Goal: Task Accomplishment & Management: Manage account settings

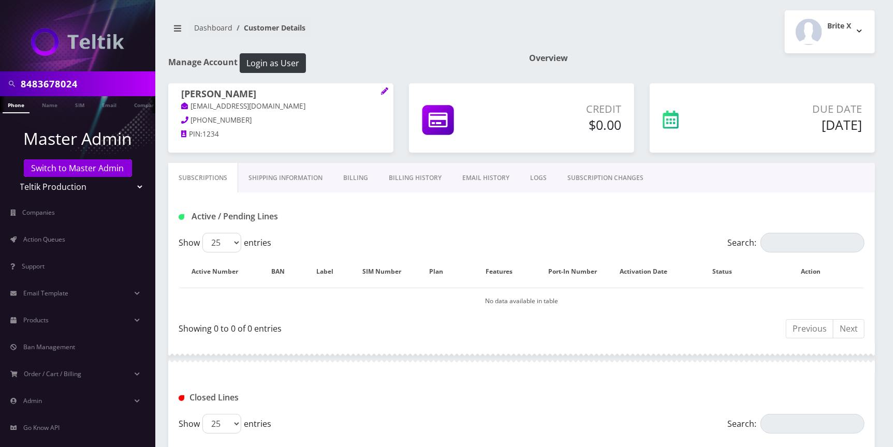
click at [81, 84] on input "8483678024" at bounding box center [87, 84] width 132 height 20
paste input "2106562"
type input "8482106562"
click at [21, 103] on link "Phone" at bounding box center [16, 104] width 27 height 17
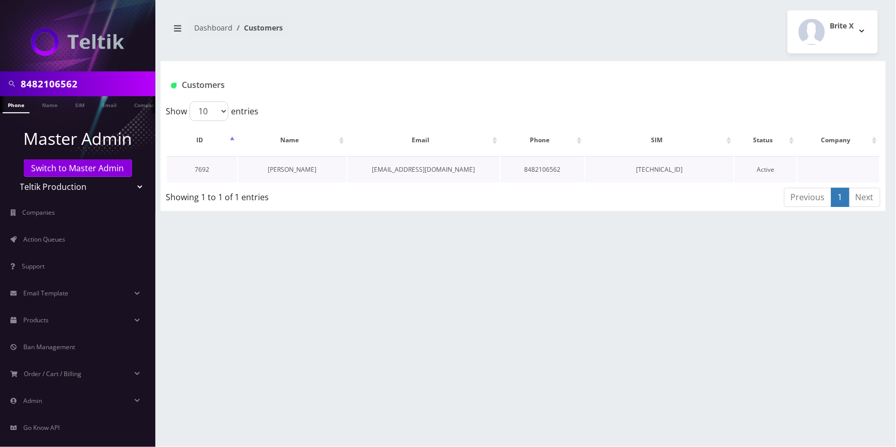
click at [303, 166] on link "Shoshana Koster" at bounding box center [292, 169] width 49 height 9
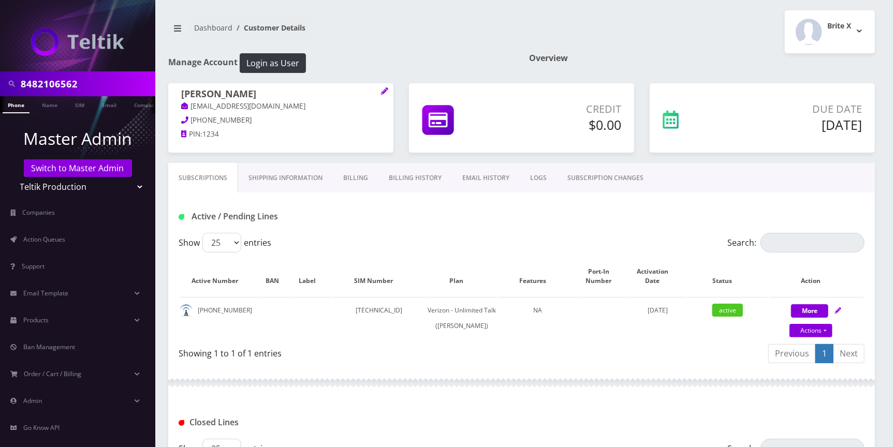
drag, startPoint x: 718, startPoint y: 422, endPoint x: 611, endPoint y: 421, distance: 106.1
click at [718, 422] on div "Closed Lines" at bounding box center [521, 419] width 707 height 40
click at [684, 155] on div "Due Date Sep 15, 2025" at bounding box center [762, 123] width 241 height 80
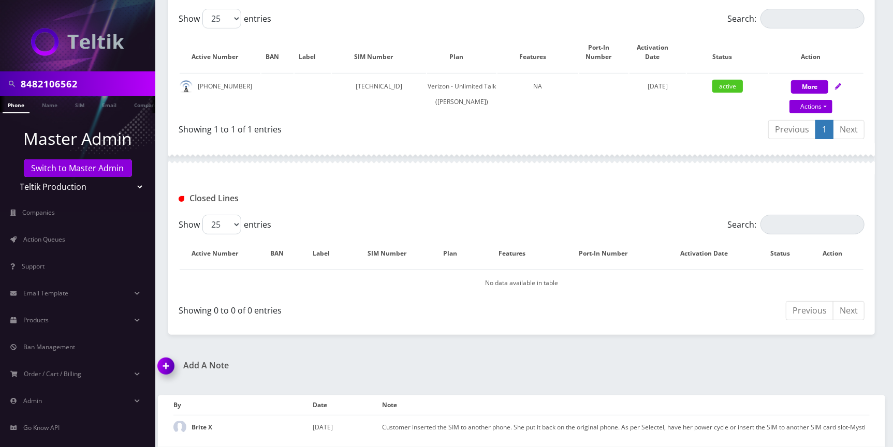
click at [165, 370] on img at bounding box center [168, 370] width 31 height 31
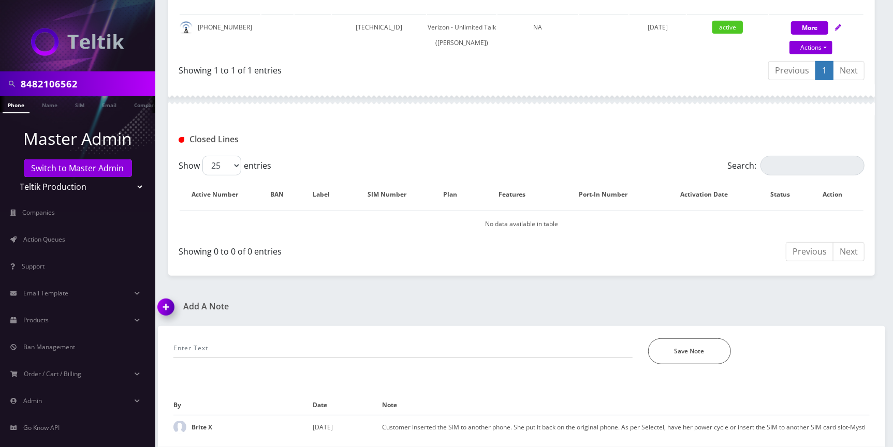
click at [292, 330] on div "*Please Enter Note Save Note" at bounding box center [522, 345] width 712 height 38
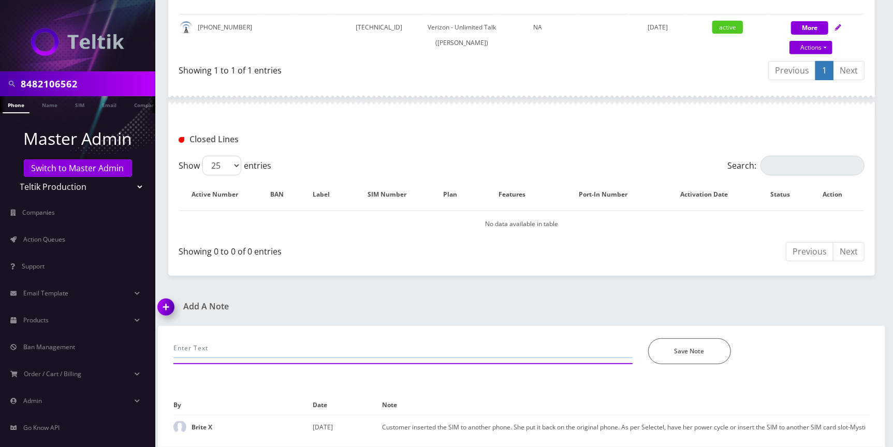
click at [278, 344] on input "text" at bounding box center [402, 349] width 459 height 20
type input "a"
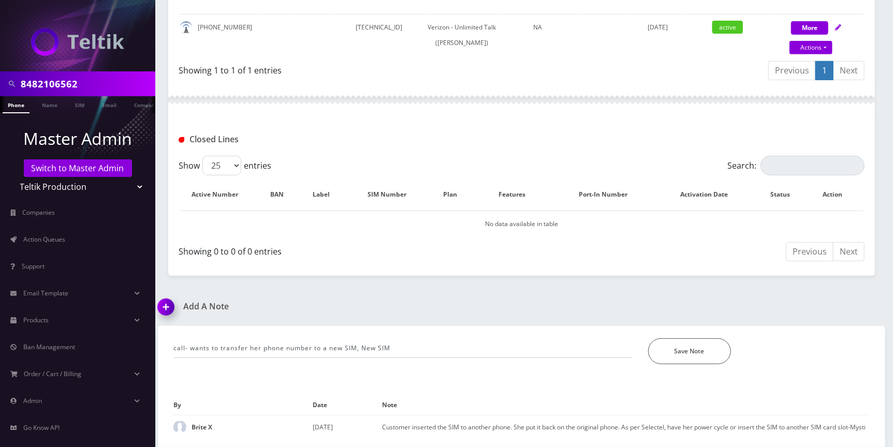
click at [784, 369] on div "call- wants to transfer her phone number to a new SIM, New SIM *Please Enter No…" at bounding box center [522, 349] width 712 height 47
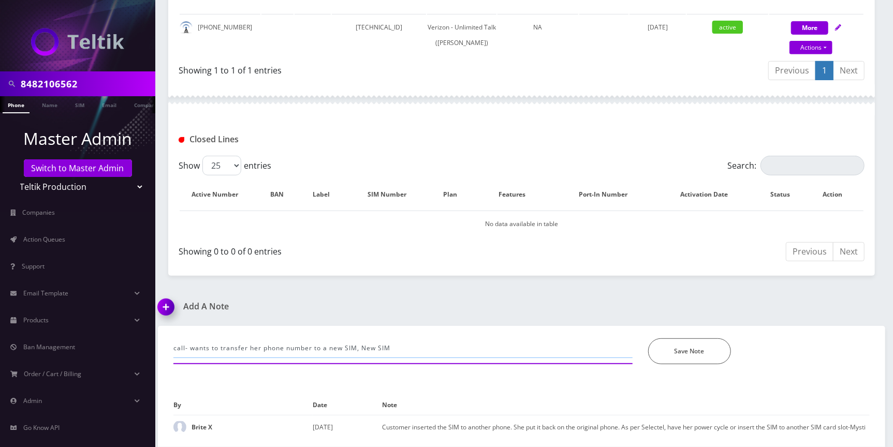
click at [448, 346] on input "call- wants to transfer her phone number to a new SIM, New SIM" at bounding box center [402, 349] width 459 height 20
paste input "89972123300002855120"
type input "call- wants to transfer her phone number to a new SIM, New SIM -899721233000028…"
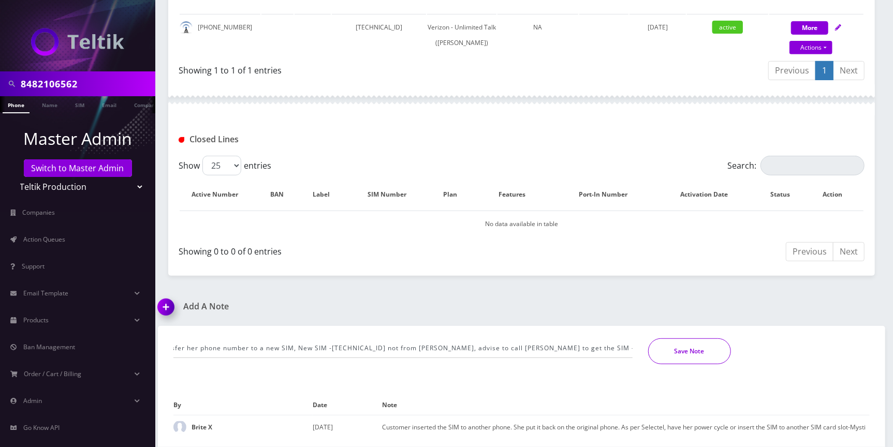
scroll to position [0, 0]
click at [686, 357] on button "Save Note" at bounding box center [689, 352] width 83 height 26
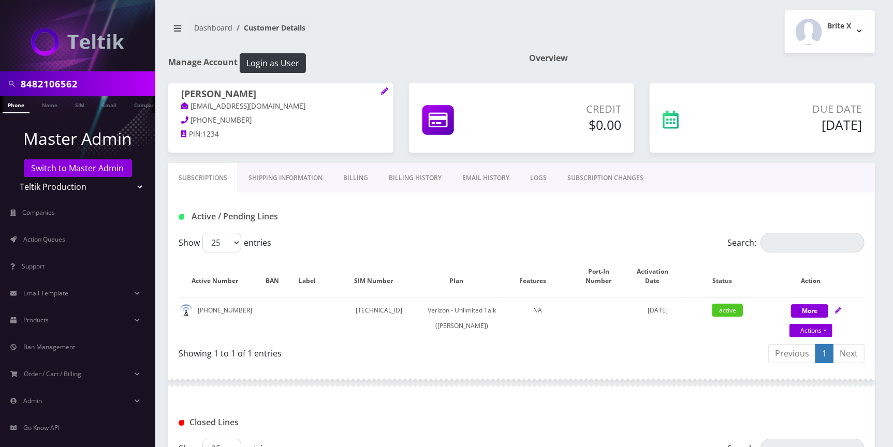
click at [86, 87] on input "8482106562" at bounding box center [87, 84] width 132 height 20
click at [86, 86] on input "8482106562" at bounding box center [87, 84] width 132 height 20
paste input "9297376894"
type input "9297376894"
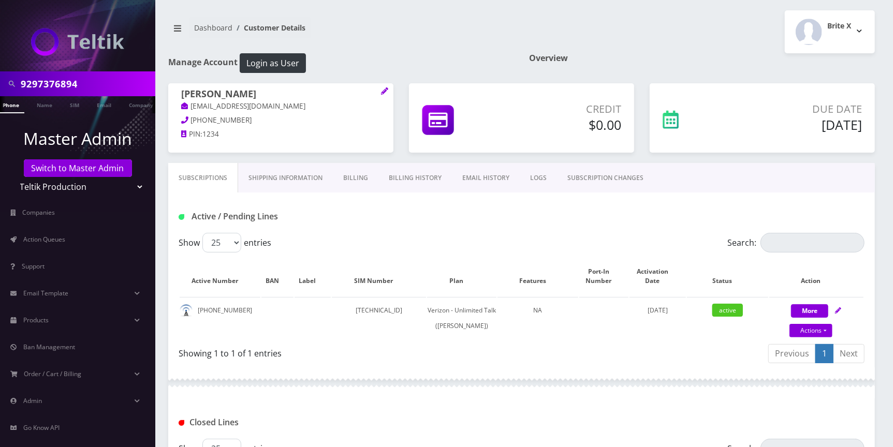
click at [138, 192] on select "Teltik Production My Link Mobile VennMobile Unlimited Advanced LTE Rexing Inc D…" at bounding box center [78, 187] width 132 height 20
click at [14, 105] on link "Phone" at bounding box center [10, 104] width 27 height 17
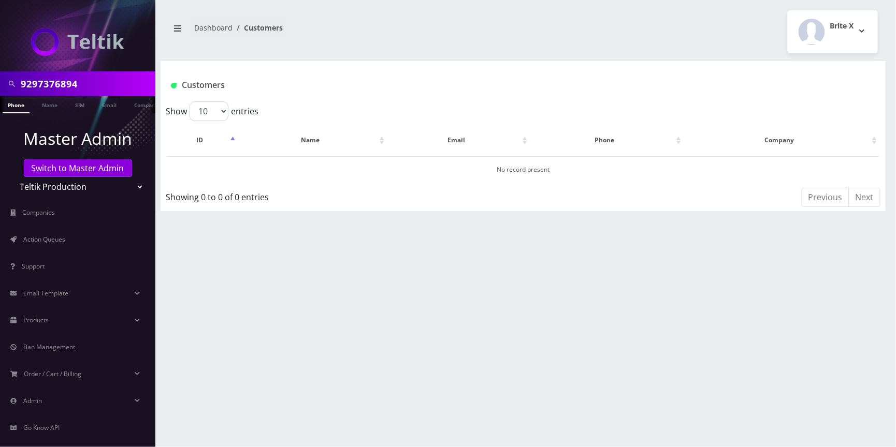
click at [136, 184] on select "Teltik Production My Link Mobile VennMobile Unlimited Advanced LTE Rexing Inc D…" at bounding box center [78, 187] width 132 height 20
select select "23"
click at [12, 177] on select "Teltik Production My Link Mobile VennMobile Unlimited Advanced LTE Rexing Inc D…" at bounding box center [78, 187] width 132 height 20
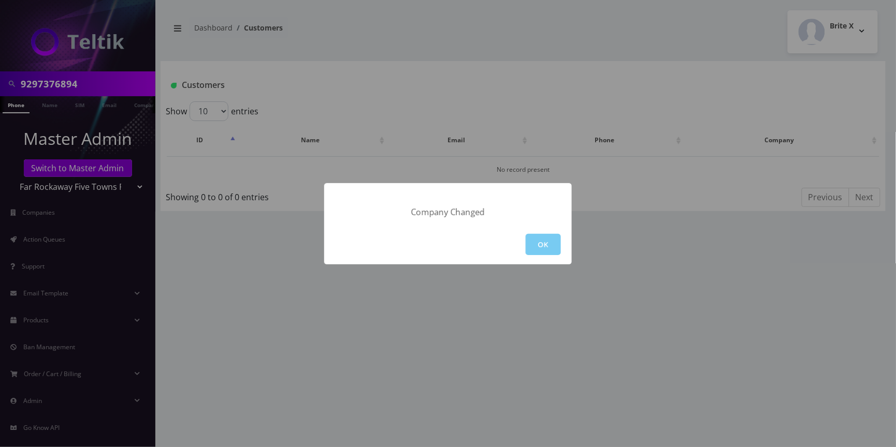
click at [532, 247] on button "OK" at bounding box center [542, 244] width 35 height 21
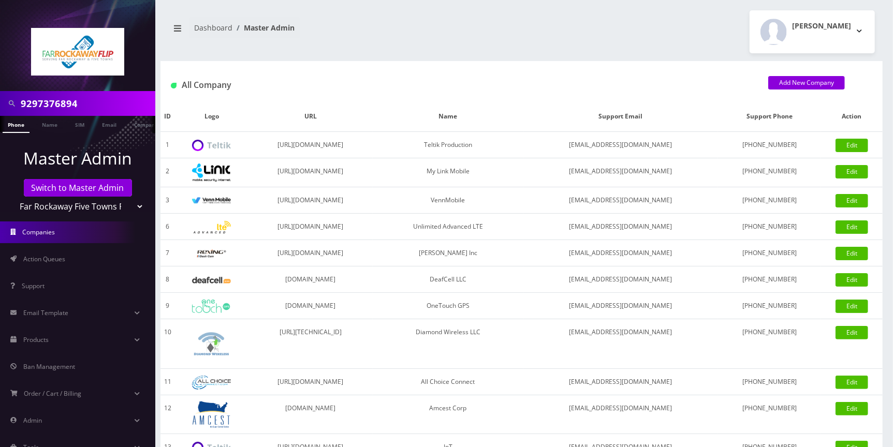
click at [15, 126] on link "Phone" at bounding box center [16, 124] width 27 height 17
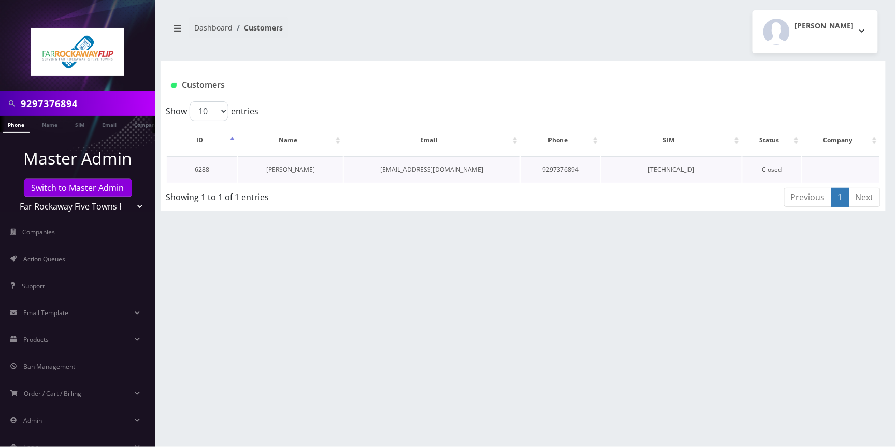
click at [293, 171] on link "Esther Malky levy" at bounding box center [290, 169] width 49 height 9
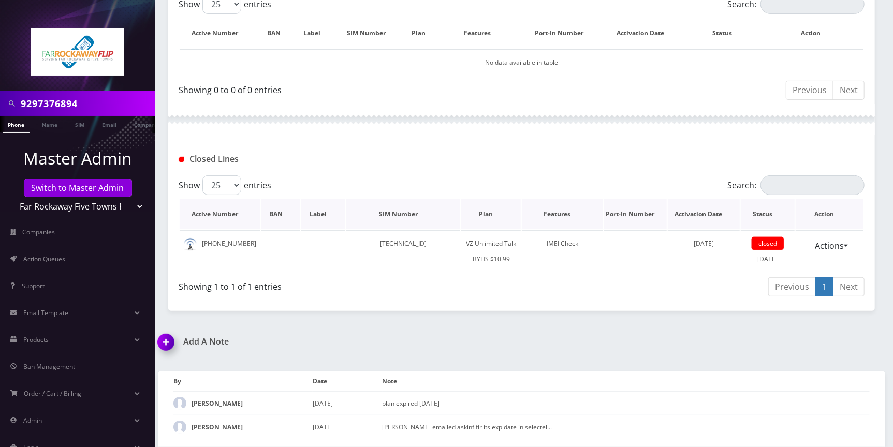
scroll to position [32, 0]
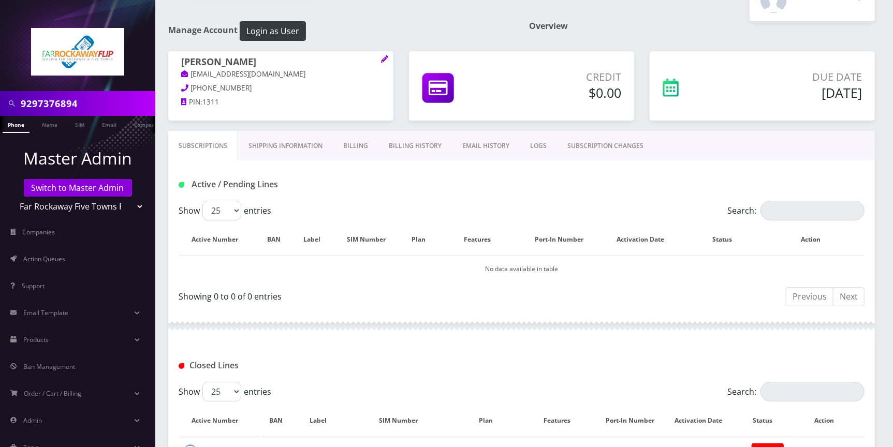
click at [415, 151] on link "Billing History" at bounding box center [415, 146] width 74 height 30
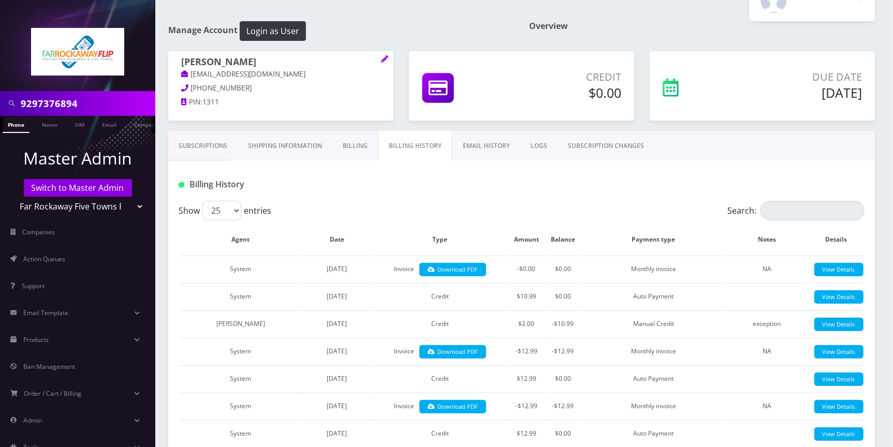
click at [341, 149] on link "Billing" at bounding box center [355, 146] width 46 height 30
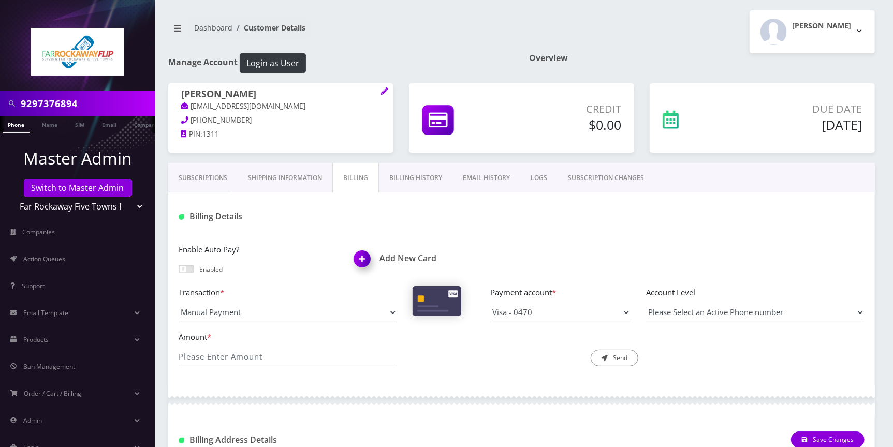
drag, startPoint x: 423, startPoint y: 178, endPoint x: 462, endPoint y: 198, distance: 43.5
click at [423, 178] on link "Billing History" at bounding box center [416, 178] width 74 height 30
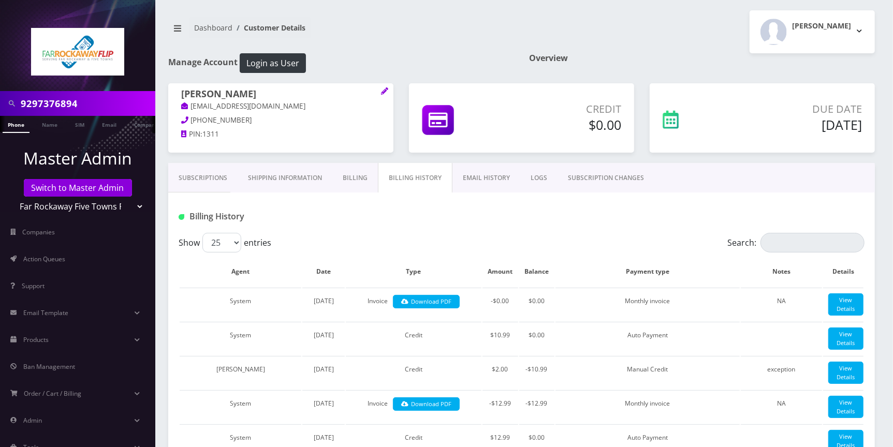
click at [201, 179] on link "Subscriptions" at bounding box center [202, 178] width 69 height 30
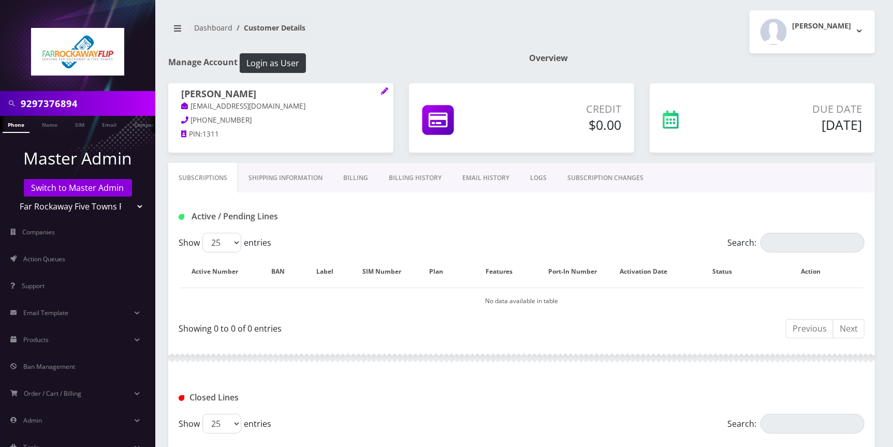
click at [356, 178] on link "Billing" at bounding box center [356, 178] width 46 height 30
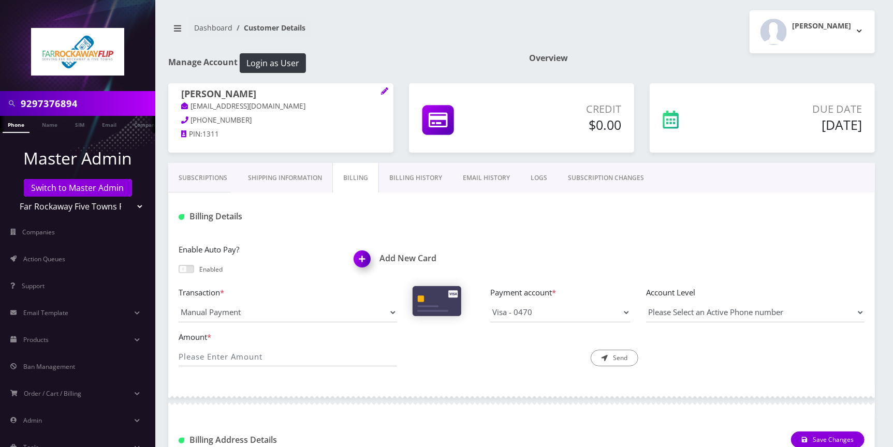
click at [200, 181] on link "Subscriptions" at bounding box center [202, 178] width 69 height 30
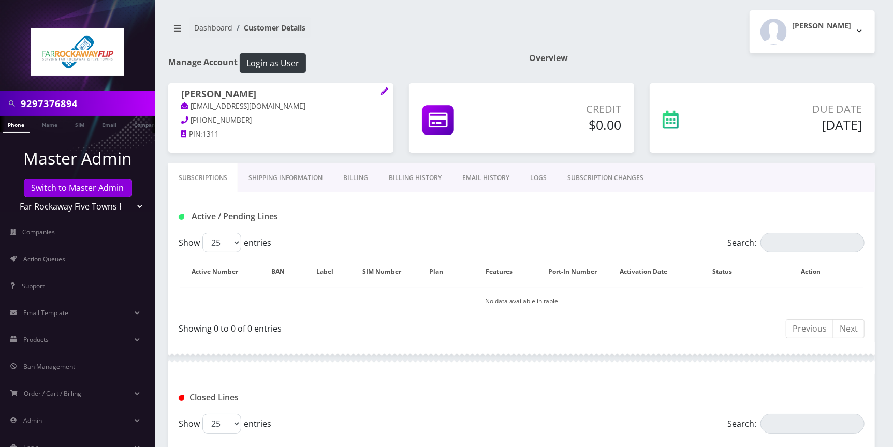
click at [431, 175] on link "Billing History" at bounding box center [415, 178] width 74 height 30
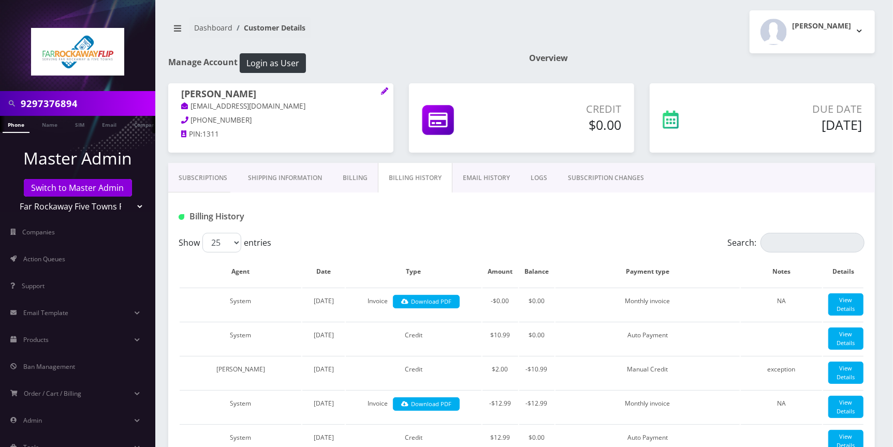
click at [361, 170] on link "Billing" at bounding box center [355, 178] width 46 height 30
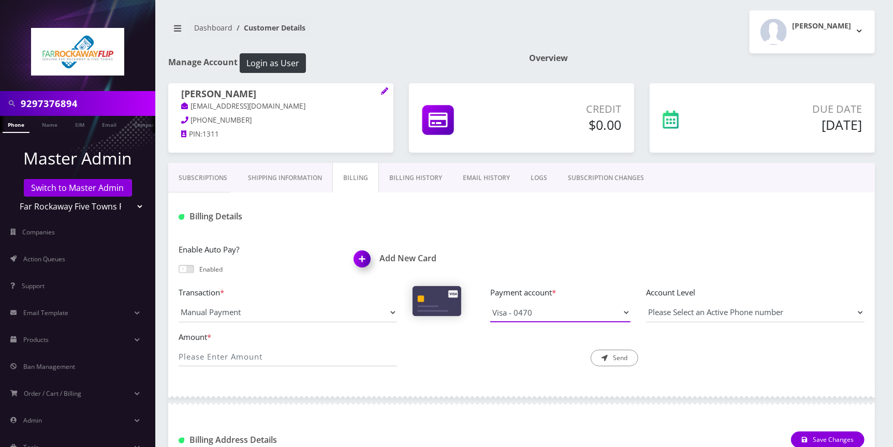
click at [618, 315] on select "Visa - 0470 Visa - 0470" at bounding box center [560, 313] width 140 height 20
click at [93, 105] on input "9297376894" at bounding box center [87, 104] width 132 height 20
paste input "359018840548472"
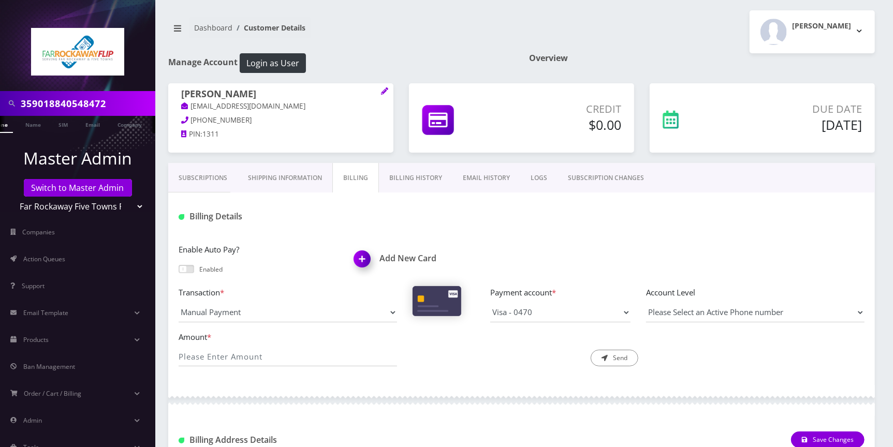
click at [117, 103] on input "359018840548472" at bounding box center [87, 104] width 132 height 20
paste input "9296274187"
type input "9296274187"
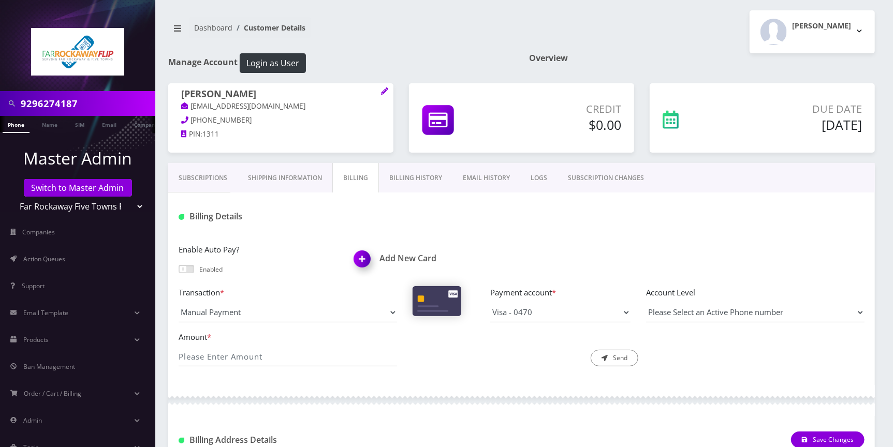
click at [8, 129] on li at bounding box center [5, 127] width 10 height 26
click at [20, 127] on link "Phone" at bounding box center [16, 124] width 27 height 17
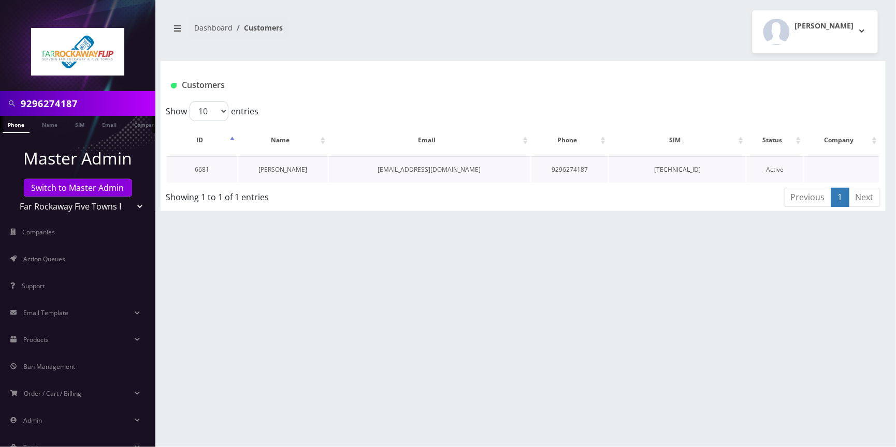
click at [282, 168] on link "Sarah Goldfein" at bounding box center [283, 169] width 49 height 9
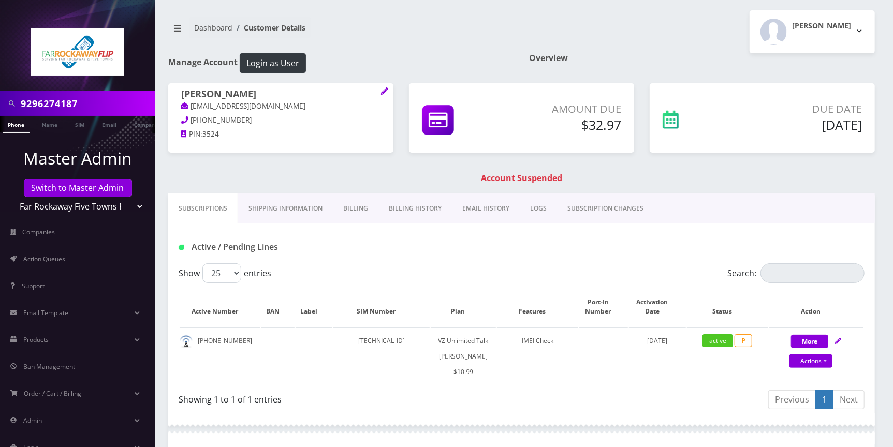
click at [357, 213] on link "Billing" at bounding box center [356, 209] width 46 height 30
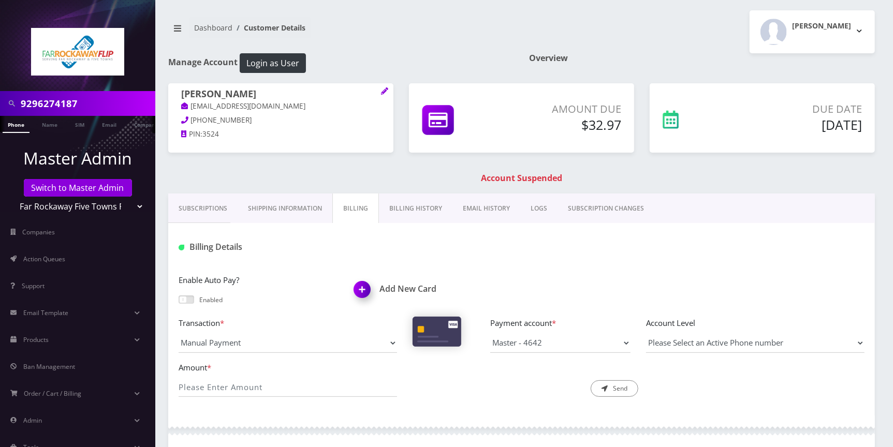
click at [409, 207] on link "Billing History" at bounding box center [416, 209] width 74 height 30
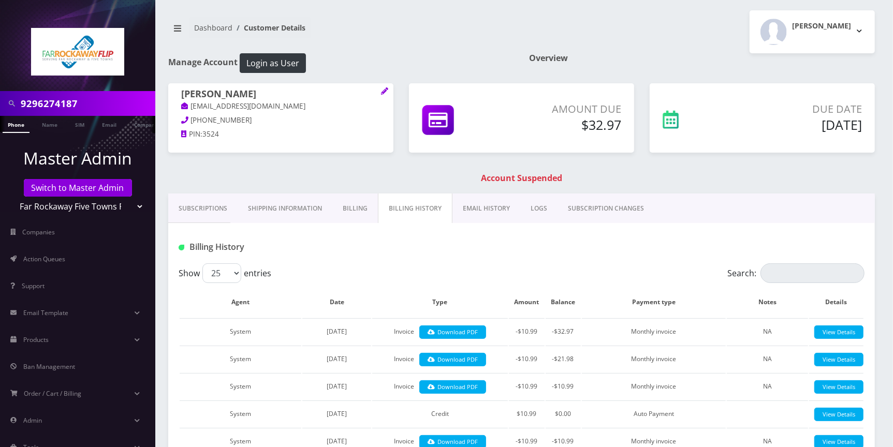
click at [361, 211] on link "Billing" at bounding box center [355, 209] width 46 height 30
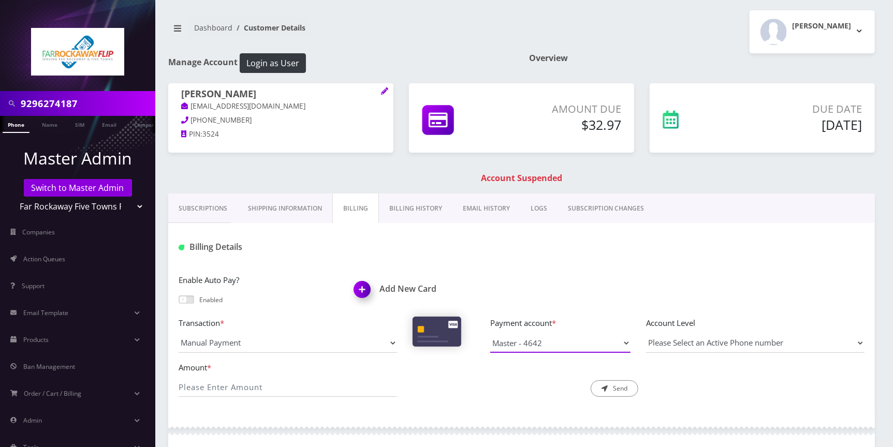
drag, startPoint x: 621, startPoint y: 343, endPoint x: 626, endPoint y: 314, distance: 28.9
click at [622, 343] on select "Master - 4642" at bounding box center [560, 343] width 140 height 20
click at [260, 169] on div "Sarah Goldfein tlieberman613+21216513@gmail.com 347-452-7178 PIN: 3524 Amount D…" at bounding box center [521, 138] width 722 height 110
click at [358, 289] on img at bounding box center [364, 293] width 31 height 31
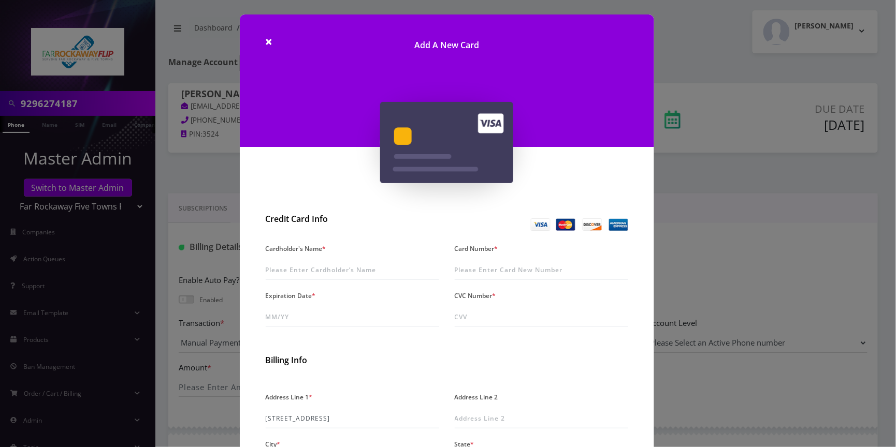
click at [736, 240] on div "× Add A New Card Credit Card Info Cardholder's Name * Card Number * Expiration …" at bounding box center [448, 223] width 896 height 447
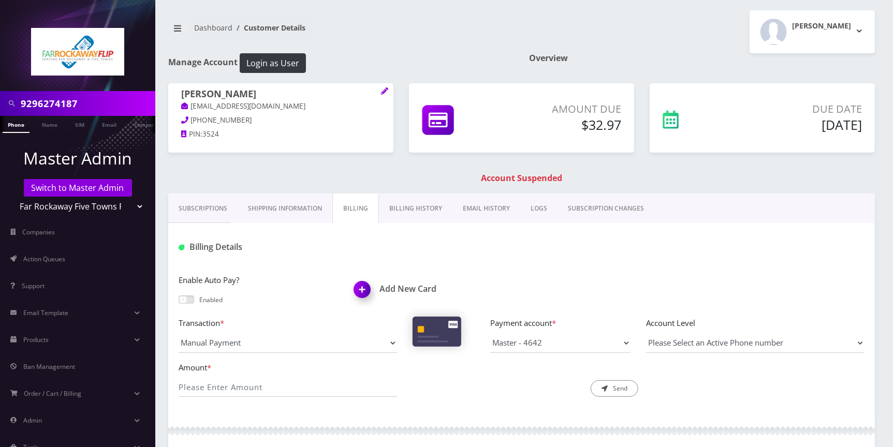
scroll to position [297, 0]
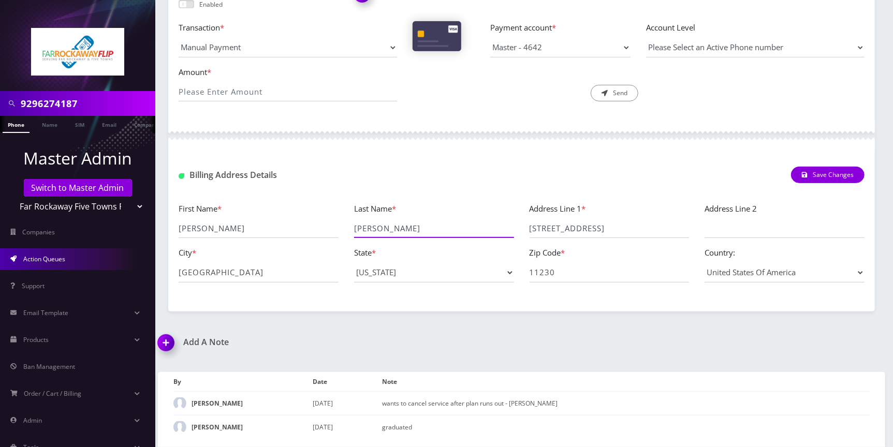
drag, startPoint x: 399, startPoint y: 224, endPoint x: 136, endPoint y: 264, distance: 266.1
click at [174, 230] on div "First Name * Sarah Last Name * Goldfein Address Line 1 * 1436 East 13th St Addr…" at bounding box center [521, 246] width 701 height 89
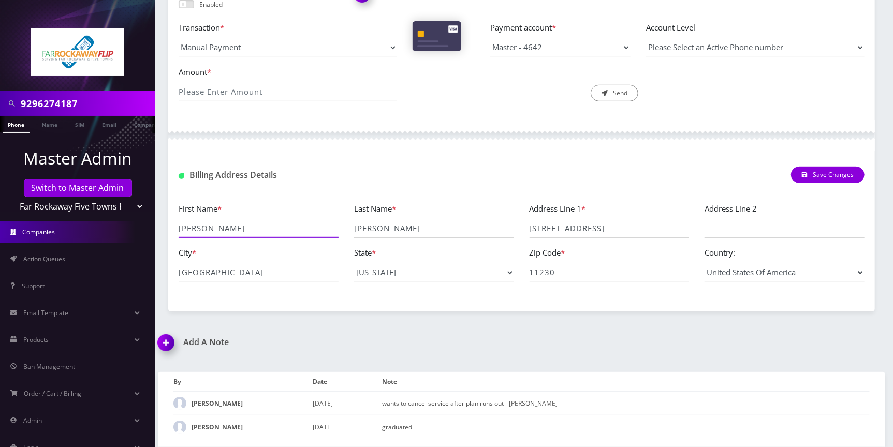
drag, startPoint x: 207, startPoint y: 225, endPoint x: 148, endPoint y: 225, distance: 59.5
click at [148, 225] on div "9296274187 Phone Name SIM Email Company Customer Master Admin Switch to Master …" at bounding box center [446, 75] width 893 height 743
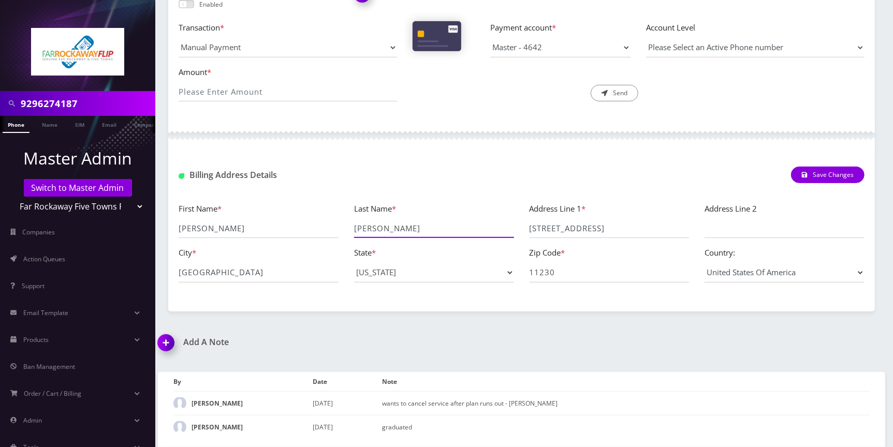
drag, startPoint x: 348, startPoint y: 227, endPoint x: 329, endPoint y: 229, distance: 19.3
click at [330, 227] on div "First Name * Sarah Last Name * Goldfein Address Line 1 * 1436 East 13th St Addr…" at bounding box center [521, 246] width 701 height 89
click at [615, 324] on div "9296274187 Phone Name SIM Email Company Customer Dashboard Customer Details Tzv…" at bounding box center [521, 75] width 743 height 743
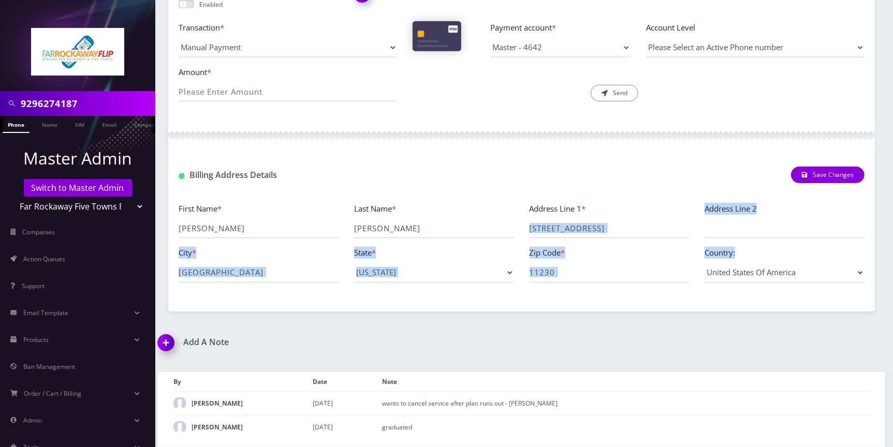
drag, startPoint x: 529, startPoint y: 225, endPoint x: 826, endPoint y: 294, distance: 305.4
click at [826, 294] on div "First Name * Sarah Last Name * Goldfein Address Line 1 * 1436 East 13th St Addr…" at bounding box center [521, 246] width 707 height 109
copy div "Address Line 2 City * State * --- Please Select --- District of Columbia Alabam…"
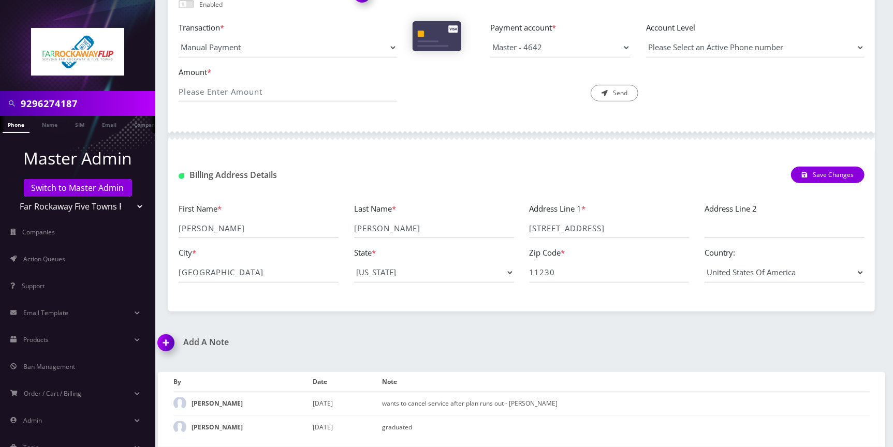
click at [368, 160] on div "Billing Address Details Save Changes" at bounding box center [521, 171] width 707 height 40
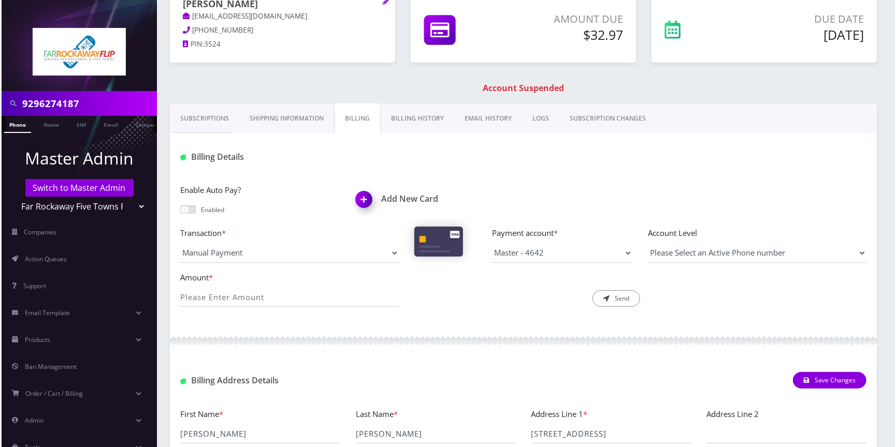
scroll to position [0, 0]
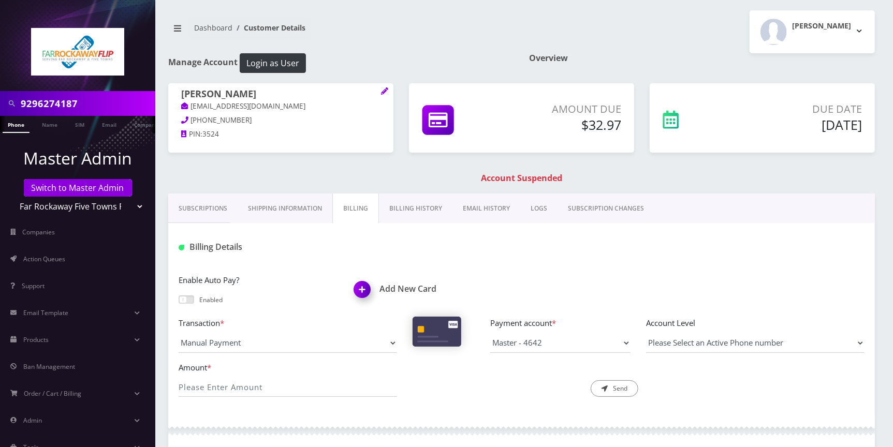
click at [365, 294] on img at bounding box center [364, 293] width 31 height 31
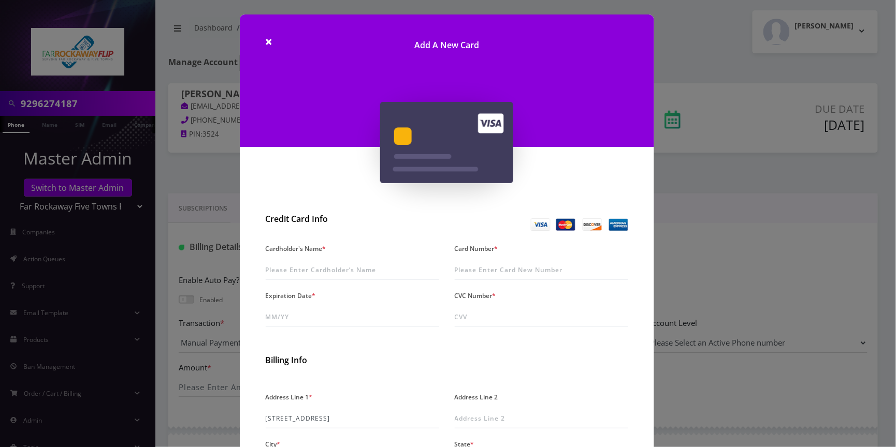
scroll to position [104, 0]
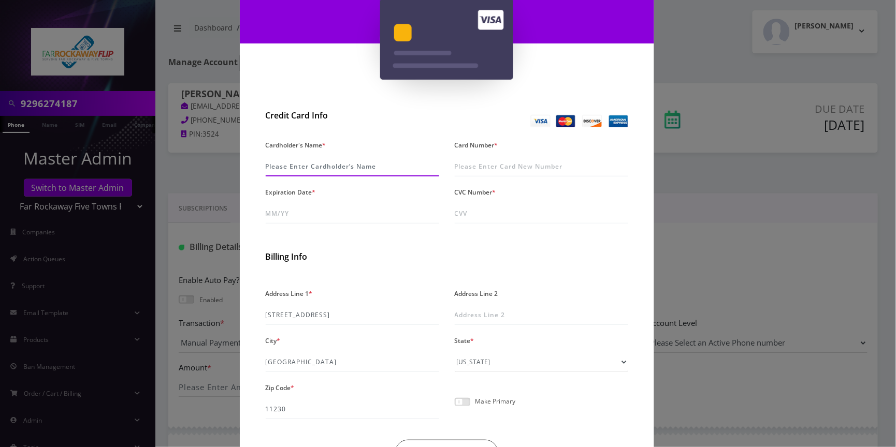
click at [341, 167] on input "Cardholder's Name *" at bounding box center [352, 167] width 173 height 20
paste input "Esther Levine"
type input "Esther Levine"
click at [550, 151] on div "Card Number *" at bounding box center [541, 157] width 189 height 39
click at [547, 160] on input "Card Number *" at bounding box center [541, 167] width 173 height 20
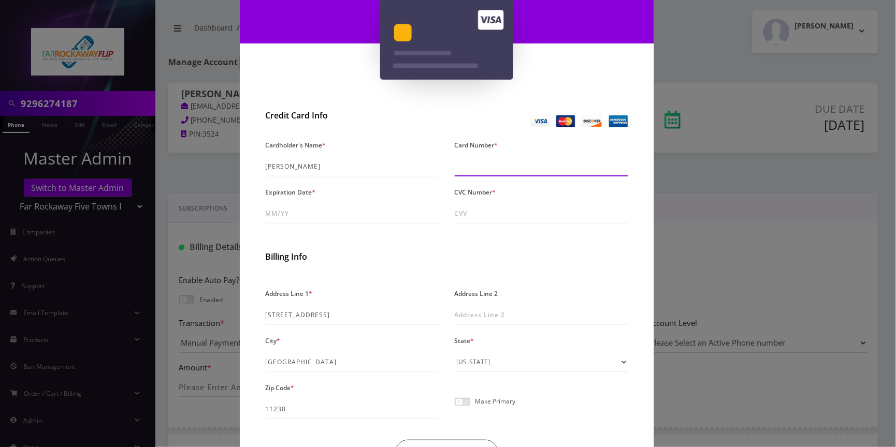
paste input "5424 1815 0450 5335"
type input "5424 1815 0450 5335"
click at [288, 213] on input "Expiration Date *" at bounding box center [352, 214] width 173 height 20
paste input "0m/29"
click at [273, 213] on input "0m/29" at bounding box center [352, 214] width 173 height 20
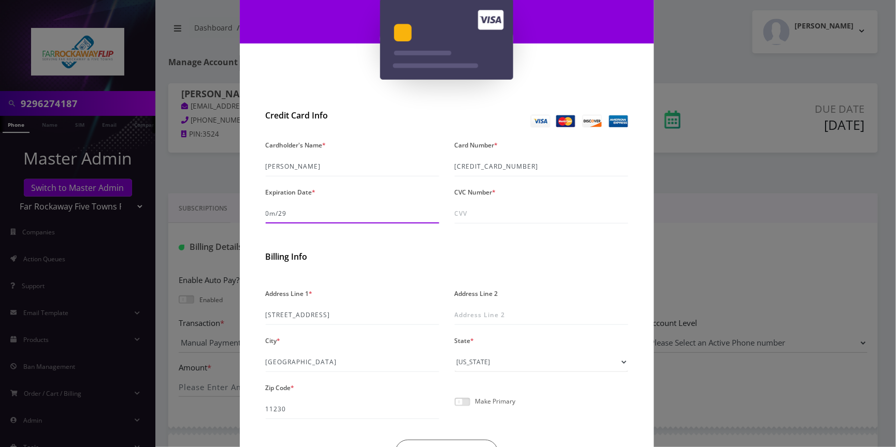
type input "03/29"
click at [476, 214] on input "CVC Number *" at bounding box center [541, 214] width 173 height 20
type input "692"
drag, startPoint x: 331, startPoint y: 312, endPoint x: 214, endPoint y: 314, distance: 117.0
click at [214, 314] on div "× Add A New Card Credit Card Info Cardholder's Name * Esther Levine Card Number…" at bounding box center [448, 223] width 896 height 447
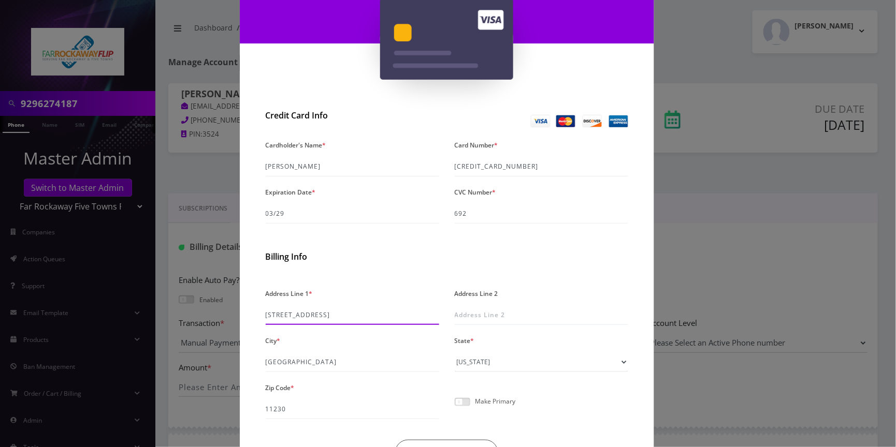
click at [330, 312] on input "1436 East 13th St" at bounding box center [352, 315] width 173 height 20
paste input "505 Avenue C"
type input "505 Avenue C"
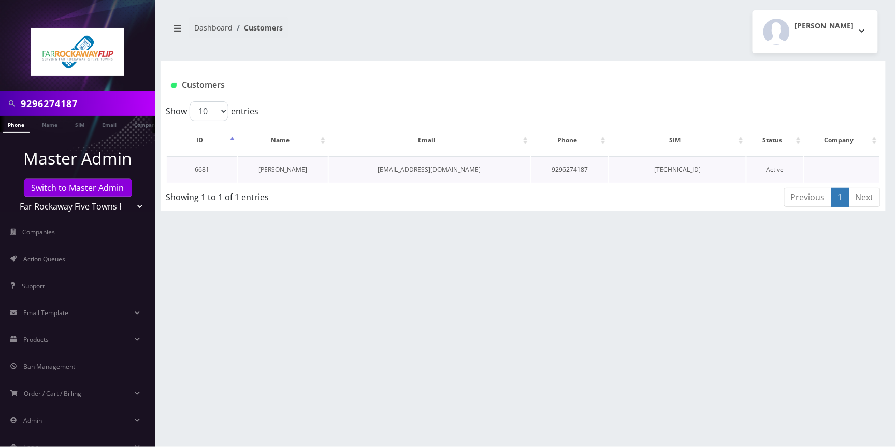
click at [274, 171] on link "[PERSON_NAME]" at bounding box center [283, 169] width 49 height 9
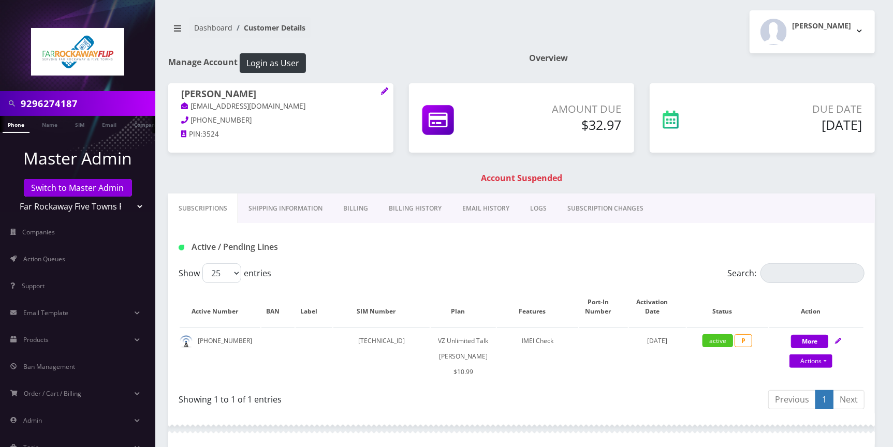
click at [355, 212] on link "Billing" at bounding box center [356, 209] width 46 height 30
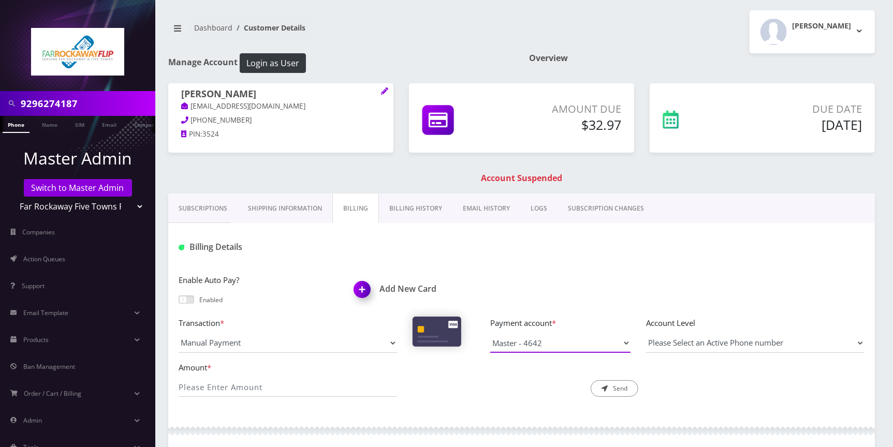
click at [613, 345] on select "Master - 4642 Master - 5335" at bounding box center [560, 343] width 140 height 20
select select "10480"
click at [490, 334] on select "Master - 4642 Master - 5335" at bounding box center [560, 343] width 140 height 20
click at [191, 300] on span at bounding box center [187, 300] width 16 height 8
click at [179, 304] on input "checkbox" at bounding box center [179, 304] width 0 height 0
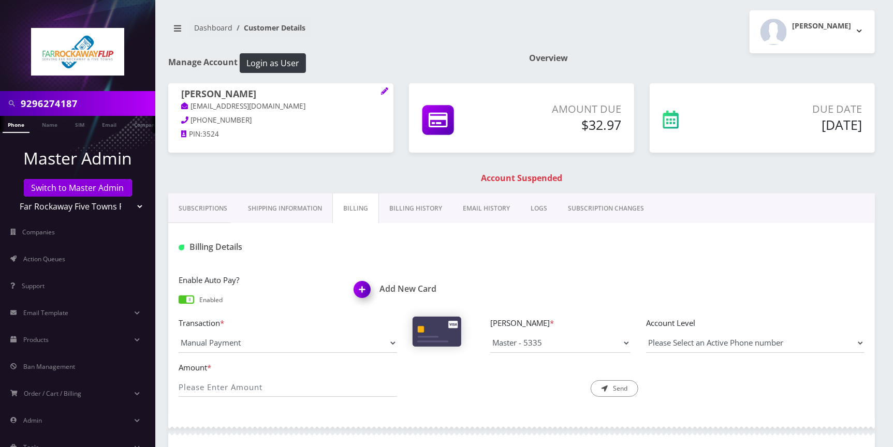
scroll to position [104, 0]
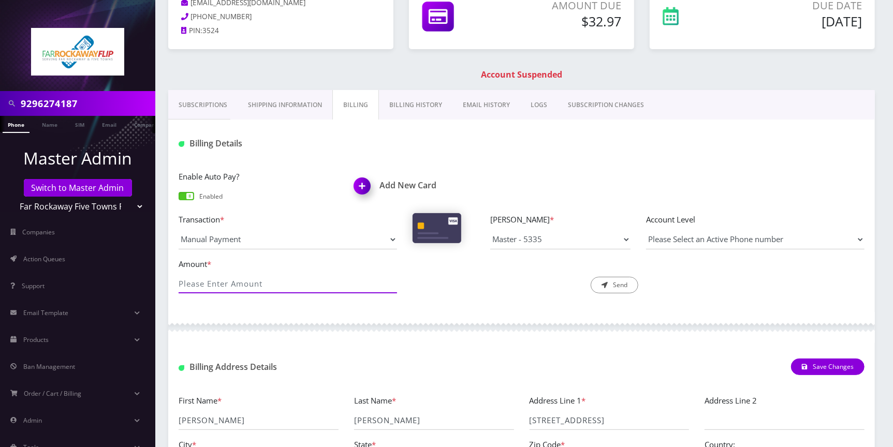
click at [284, 281] on input "Amount *" at bounding box center [288, 284] width 218 height 20
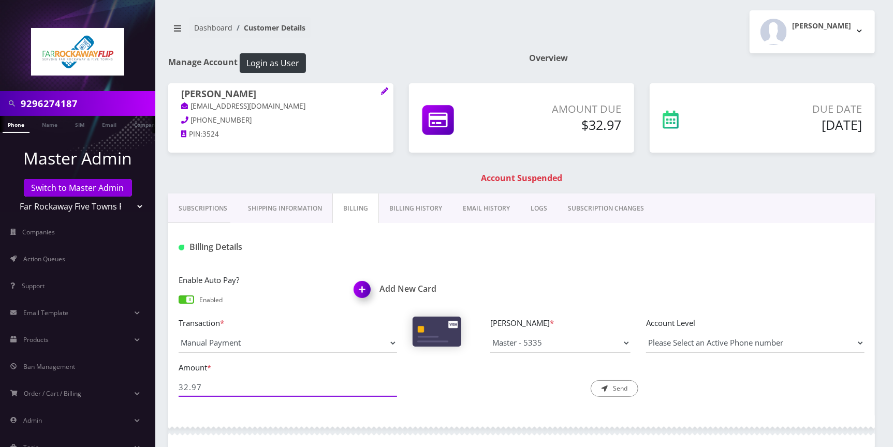
scroll to position [207, 0]
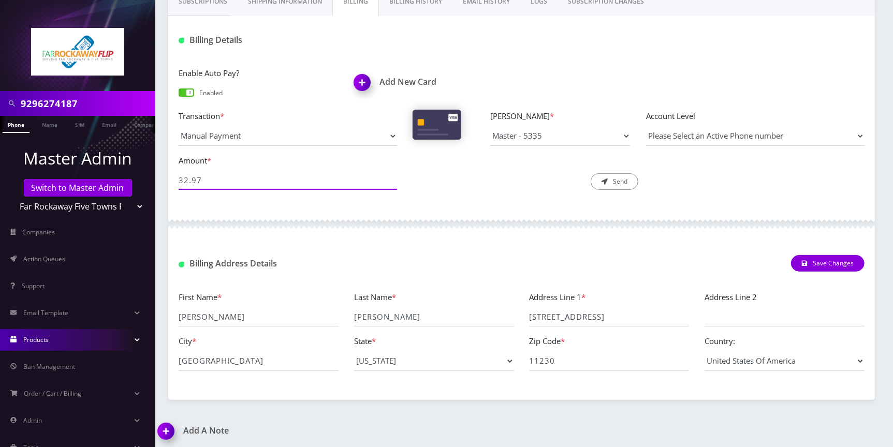
type input "32.97"
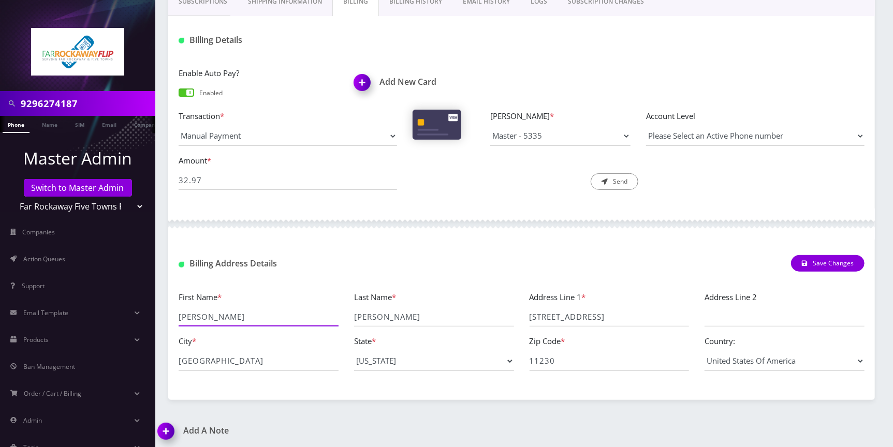
click at [254, 316] on input "[PERSON_NAME]" at bounding box center [259, 317] width 160 height 20
paste input "[PERSON_NAME]"
drag, startPoint x: 208, startPoint y: 318, endPoint x: 265, endPoint y: 323, distance: 57.7
click at [265, 323] on input "[PERSON_NAME]" at bounding box center [259, 317] width 160 height 20
type input "[PERSON_NAME]"
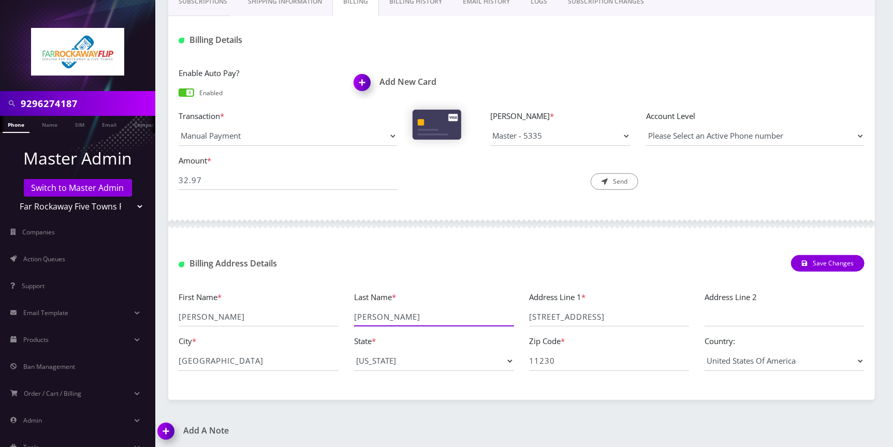
click at [402, 319] on input "[PERSON_NAME]" at bounding box center [434, 317] width 160 height 20
paste input "[PERSON_NAME]"
type input "[PERSON_NAME]"
click at [219, 320] on input "[PERSON_NAME]" at bounding box center [259, 317] width 160 height 20
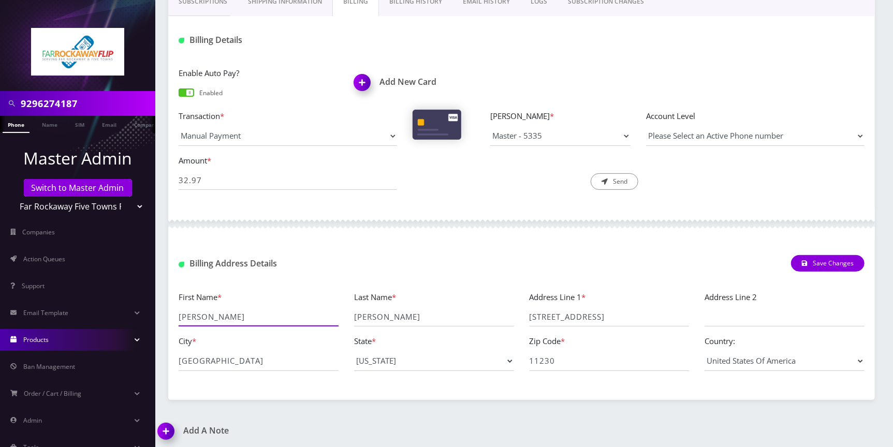
type input "[PERSON_NAME]"
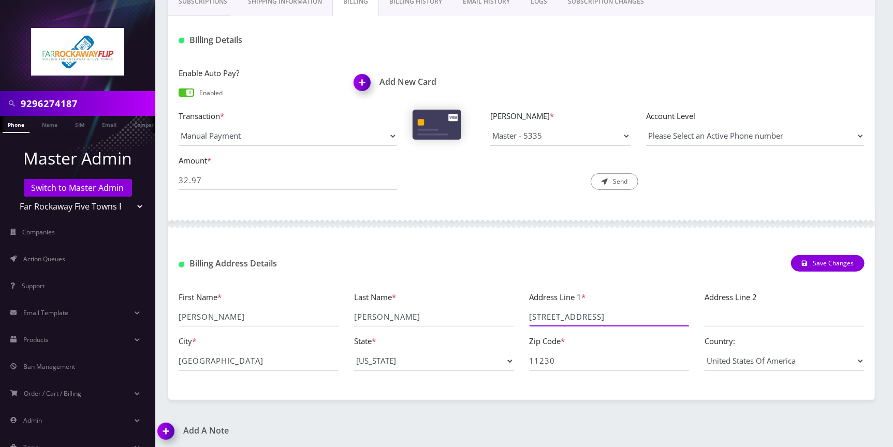
click at [639, 309] on input "[STREET_ADDRESS]" at bounding box center [610, 317] width 160 height 20
paste input "[STREET_ADDRESS]"
type input "[STREET_ADDRESS]"
click at [557, 357] on input "11230" at bounding box center [610, 362] width 160 height 20
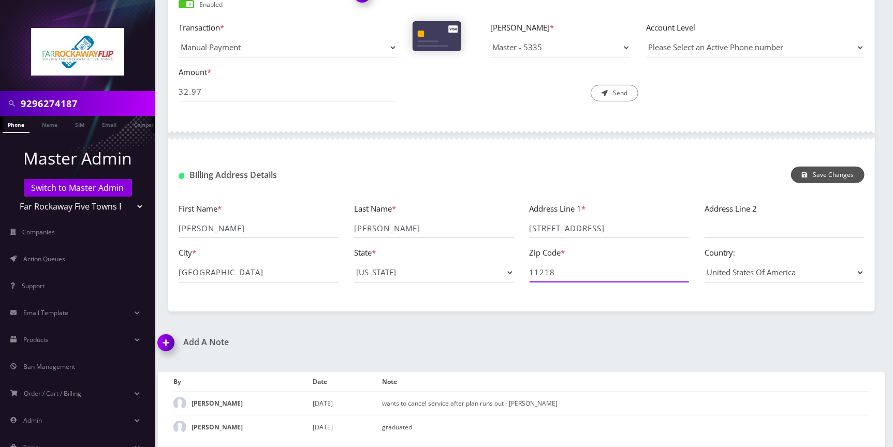
type input "11218"
click at [824, 178] on button "Save Changes" at bounding box center [828, 175] width 74 height 17
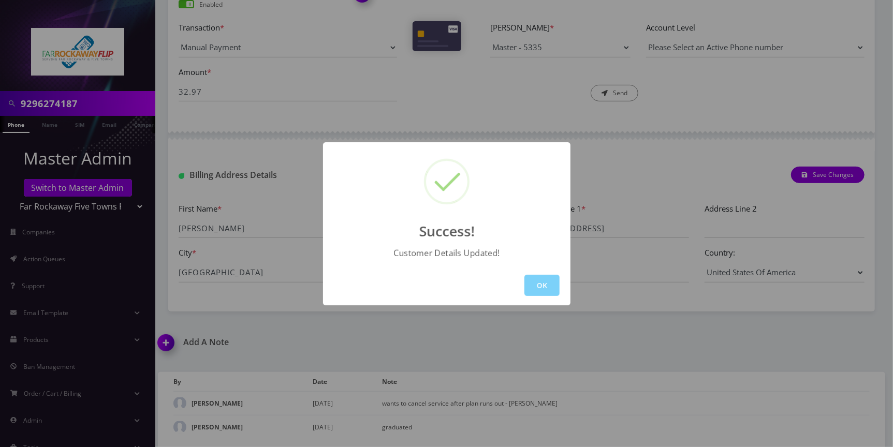
click at [651, 156] on div "Success! Customer Details Updated! OK" at bounding box center [446, 223] width 893 height 447
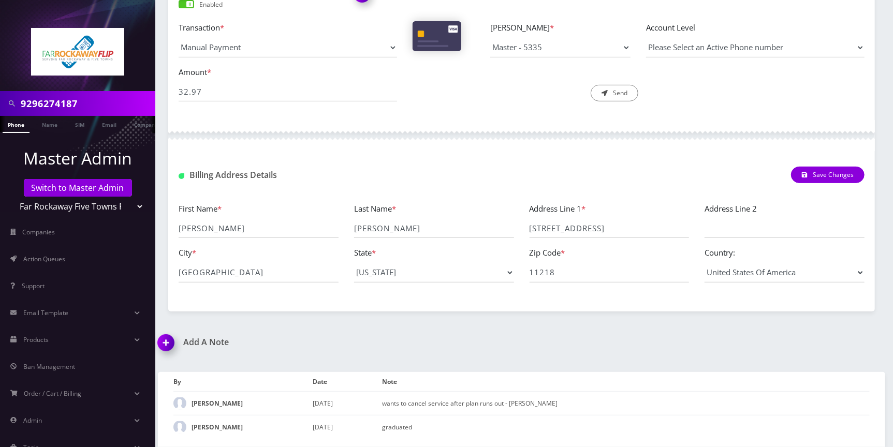
scroll to position [90, 0]
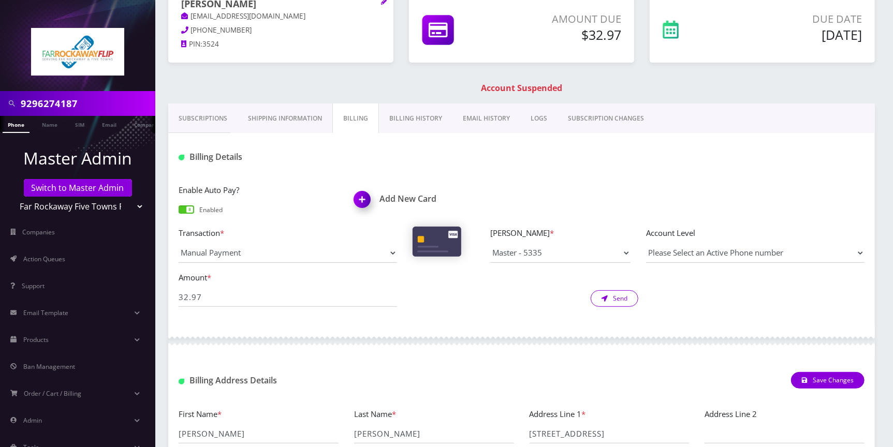
drag, startPoint x: 622, startPoint y: 292, endPoint x: 541, endPoint y: 286, distance: 81.0
click at [620, 293] on button "Send" at bounding box center [615, 298] width 48 height 17
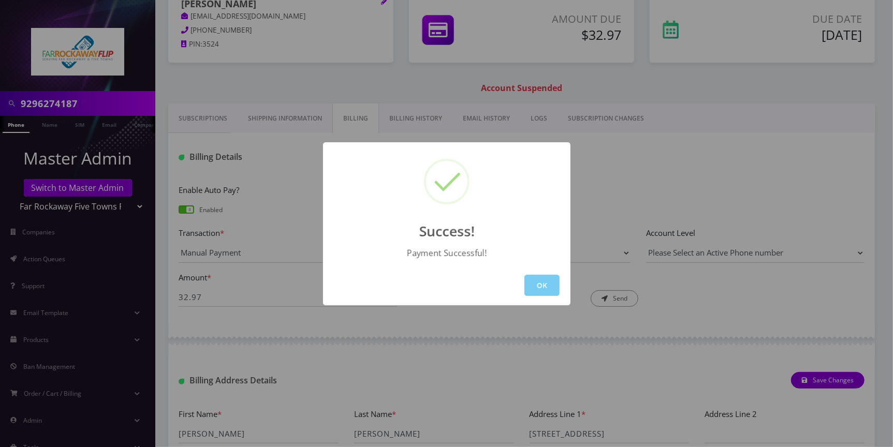
click at [537, 283] on button "OK" at bounding box center [541, 285] width 35 height 21
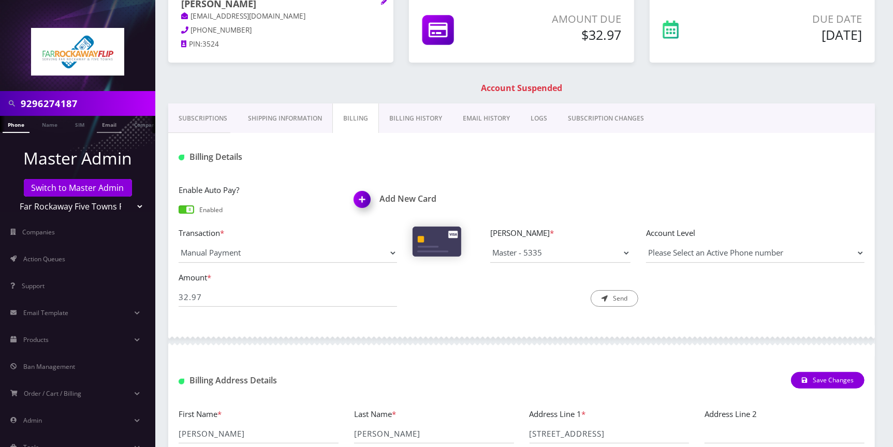
scroll to position [0, 5]
click at [15, 127] on link "Phone" at bounding box center [10, 124] width 27 height 17
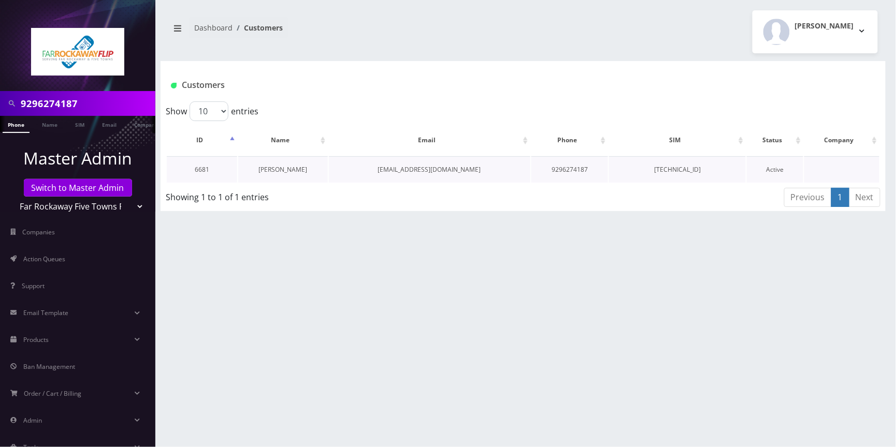
click at [283, 167] on link "[PERSON_NAME]" at bounding box center [283, 169] width 49 height 9
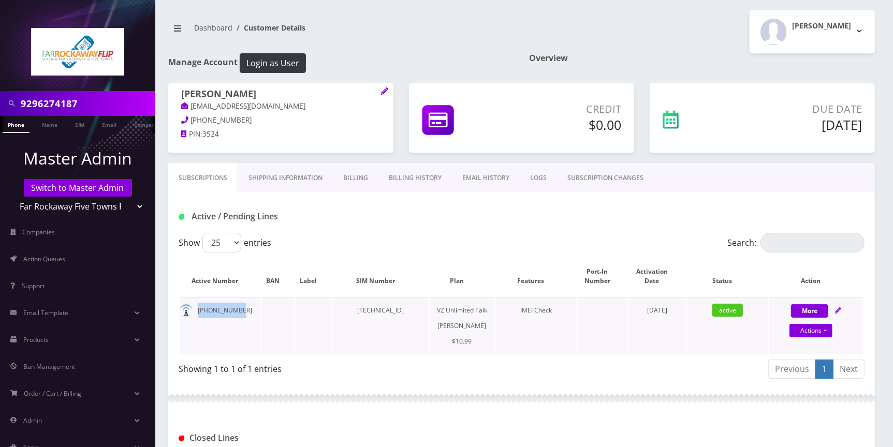
drag, startPoint x: 234, startPoint y: 314, endPoint x: 197, endPoint y: 313, distance: 37.3
click at [197, 313] on td "[PHONE_NUMBER]" at bounding box center [220, 325] width 81 height 57
copy td "[PHONE_NUMBER]"
click at [383, 90] on icon at bounding box center [384, 90] width 7 height 7
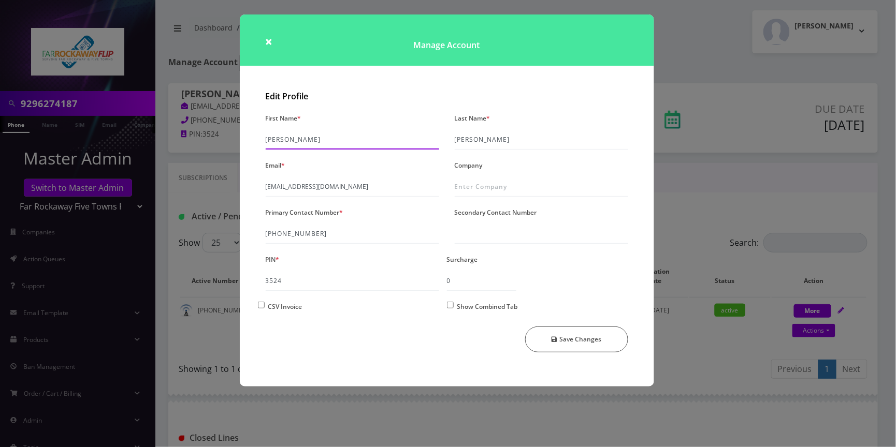
click at [295, 144] on input "[PERSON_NAME]" at bounding box center [352, 140] width 173 height 20
paste input "[PERSON_NAME]"
type input "[PERSON_NAME]"
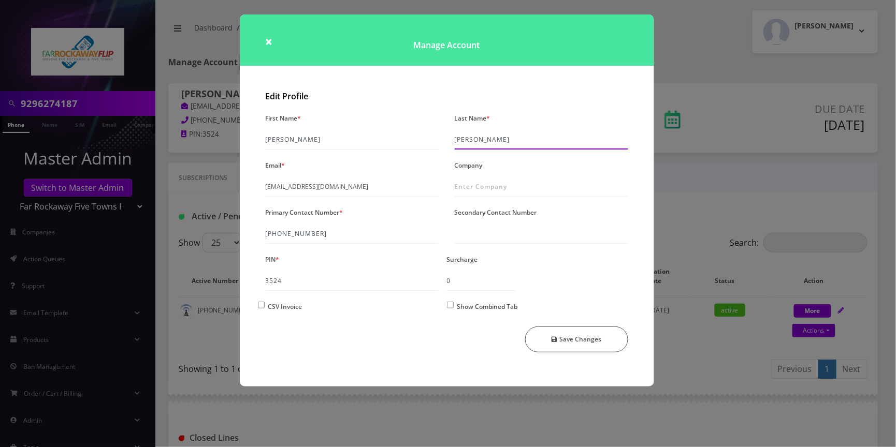
click at [479, 138] on input "Goldfein" at bounding box center [541, 140] width 173 height 20
paste input "Levine"
type input "Levine"
drag, startPoint x: 322, startPoint y: 233, endPoint x: 253, endPoint y: 233, distance: 69.4
click at [253, 233] on div "Edit Profile First Name * Esther Last Name * Levine Email * tlieberman613+21216…" at bounding box center [447, 236] width 414 height 300
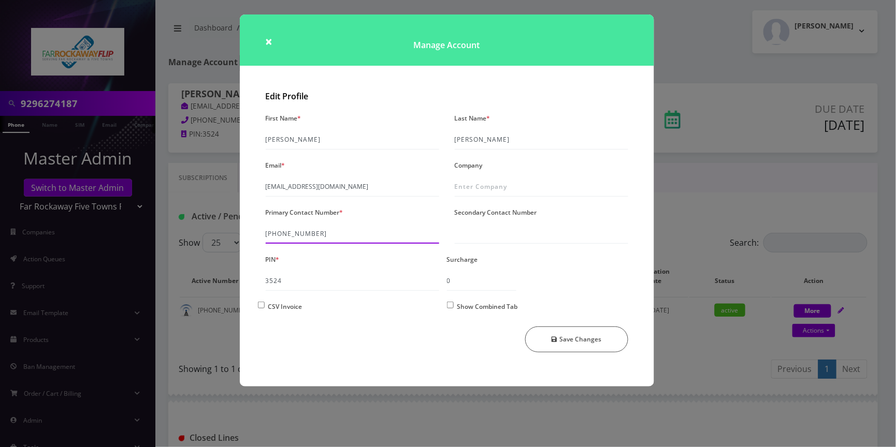
paste input "718-854-3979"
type input "718-854-3979"
click at [570, 335] on button "Save Changes" at bounding box center [576, 340] width 103 height 26
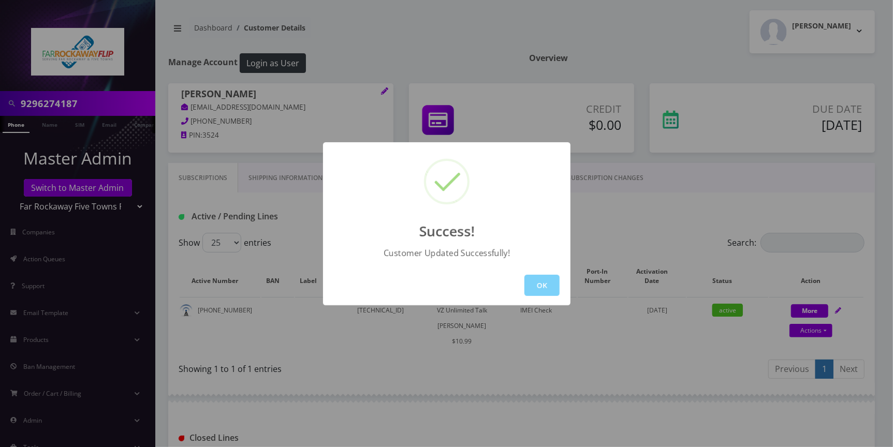
click at [636, 202] on div "Success! Customer Updated Successfully! OK" at bounding box center [446, 223] width 893 height 447
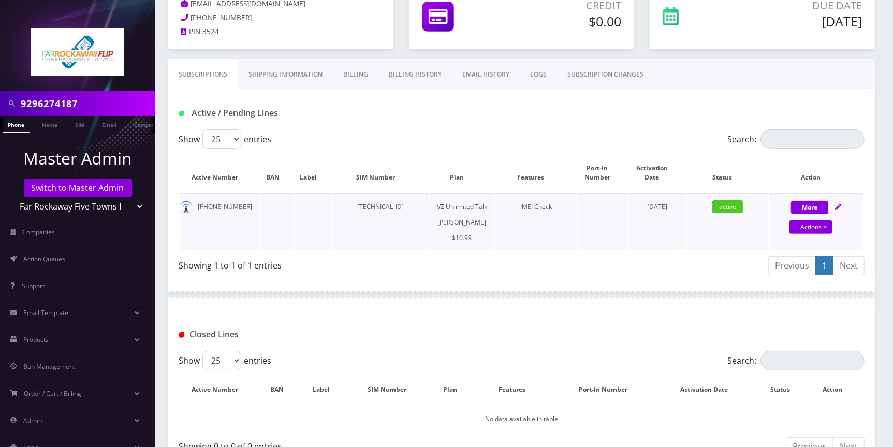
scroll to position [264, 0]
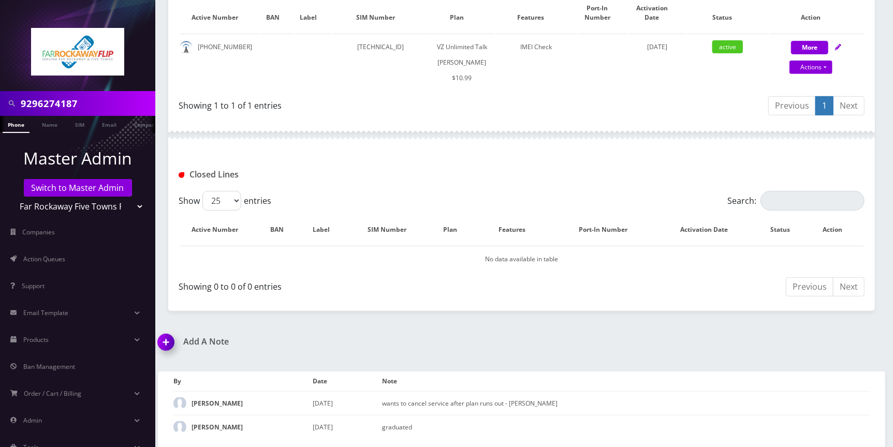
click at [176, 345] on img at bounding box center [168, 346] width 31 height 31
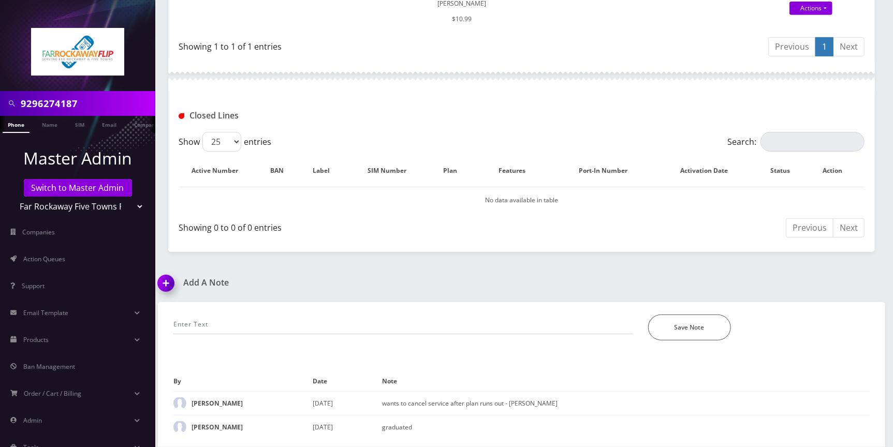
click at [256, 335] on div "*Please Enter Note" at bounding box center [403, 328] width 475 height 26
click at [261, 326] on input "text" at bounding box center [402, 325] width 459 height 20
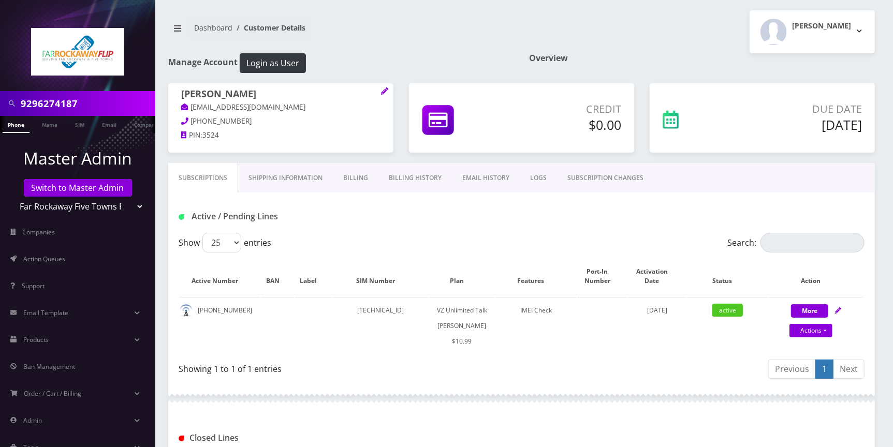
click at [427, 179] on link "Billing History" at bounding box center [415, 178] width 74 height 30
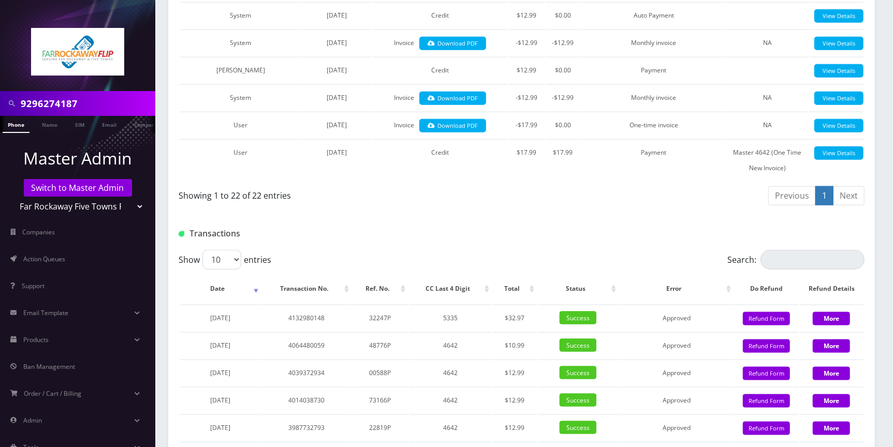
scroll to position [1086, 0]
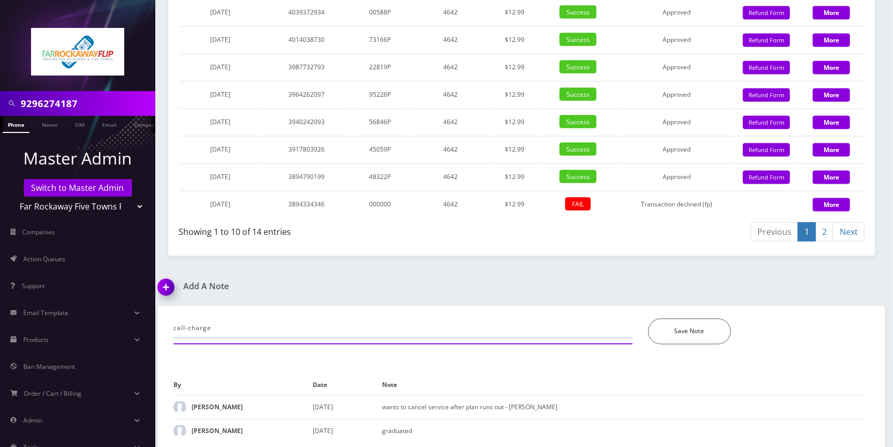
click at [249, 322] on input "call-charge" at bounding box center [402, 329] width 459 height 20
type input "call-new CC, charge 32.97. Add plan on selectel. -jas"
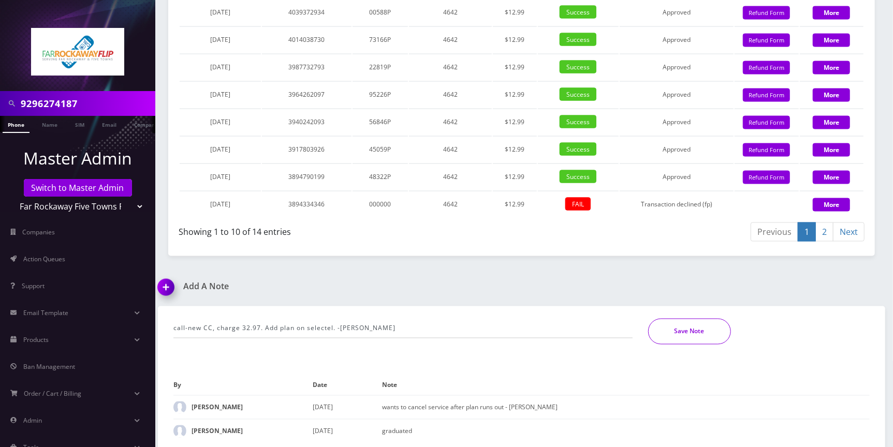
click at [714, 327] on button "Save Note" at bounding box center [689, 332] width 83 height 26
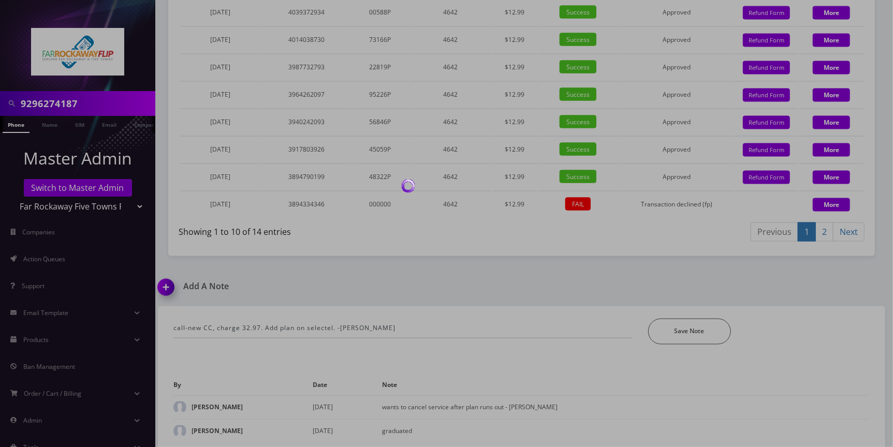
scroll to position [1050, 0]
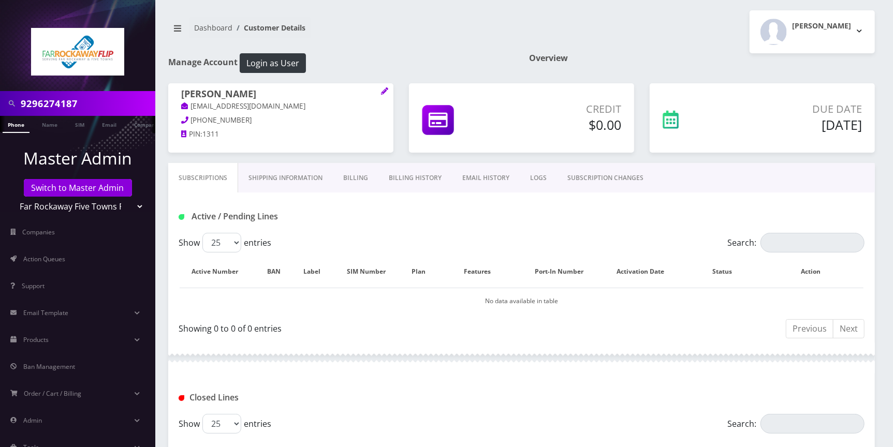
scroll to position [207, 0]
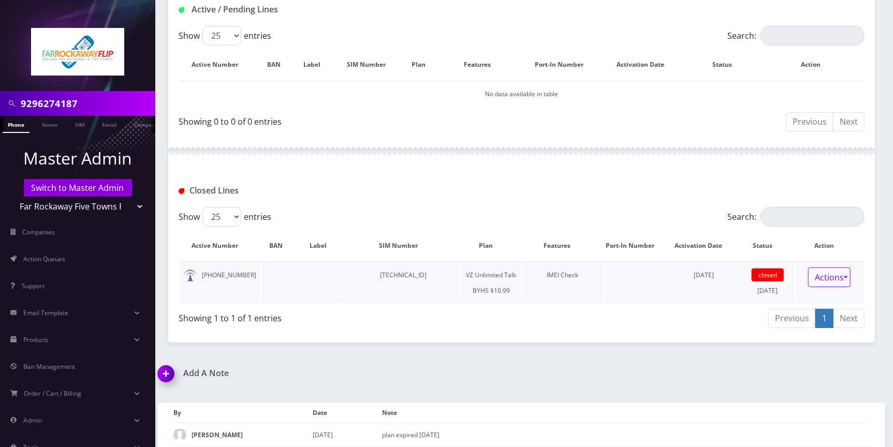
click at [839, 281] on link "Actions" at bounding box center [829, 278] width 42 height 20
click at [690, 343] on div "9297376894 Phone Name SIM Email Company Customer Dashboard Customer Details [PE…" at bounding box center [521, 136] width 743 height 686
click at [421, 277] on td "[TECHNICAL_ID]" at bounding box center [403, 283] width 114 height 42
copy td "[TECHNICAL_ID]"
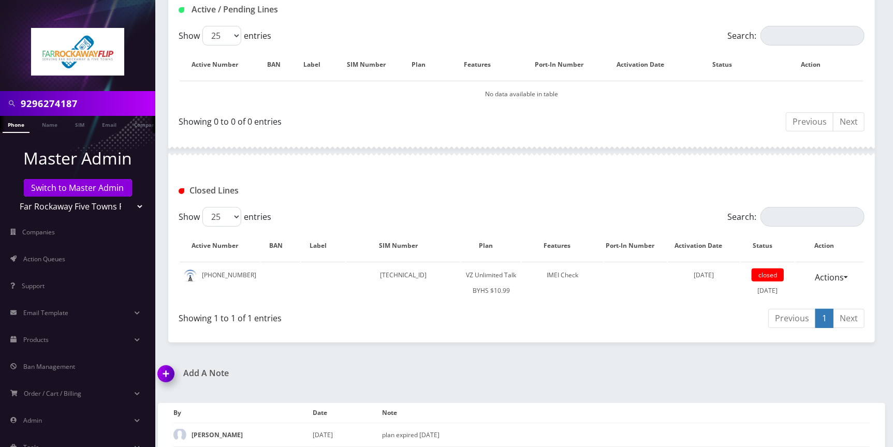
scroll to position [0, 0]
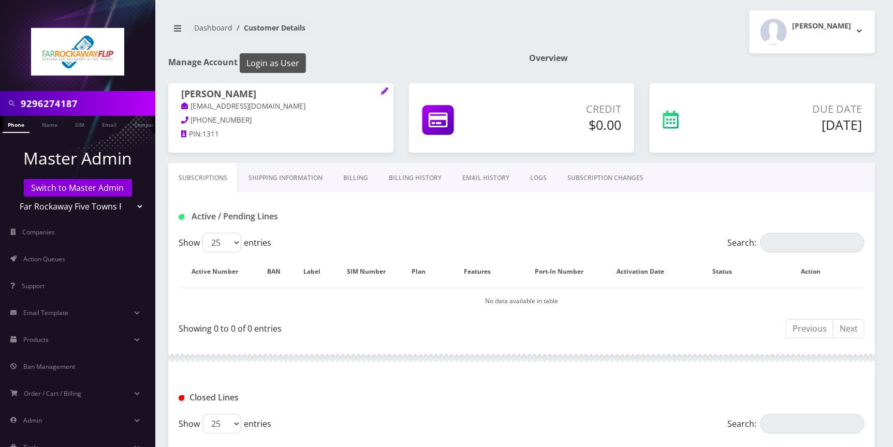
click at [269, 67] on button "Login as User" at bounding box center [273, 63] width 66 height 20
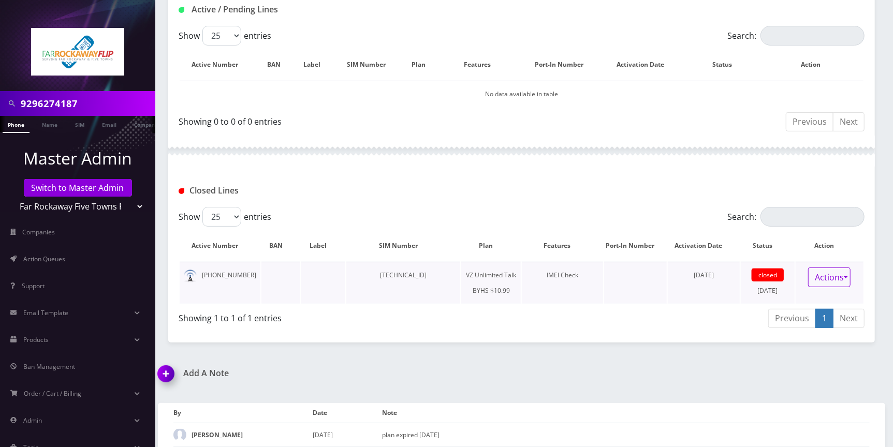
drag, startPoint x: 849, startPoint y: 280, endPoint x: 825, endPoint y: 279, distance: 24.3
click at [849, 280] on link "Actions" at bounding box center [829, 278] width 42 height 20
click at [615, 310] on div "Previous 1 Next" at bounding box center [693, 320] width 343 height 24
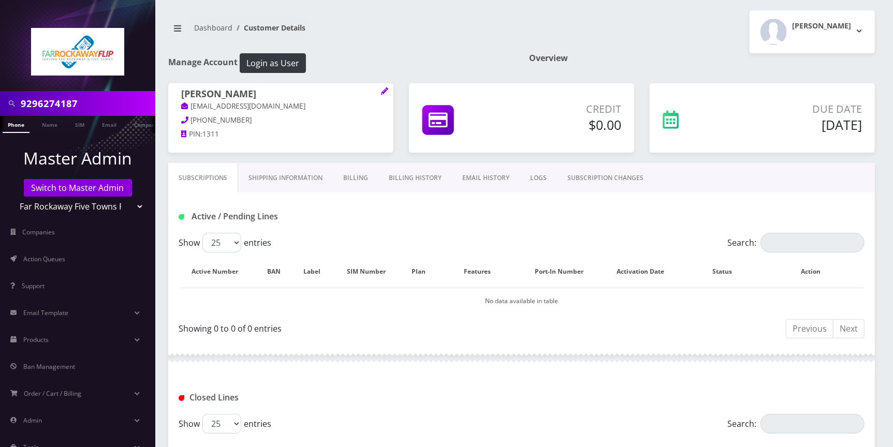
click at [632, 181] on link "SUBSCRIPTION CHANGES" at bounding box center [605, 178] width 97 height 30
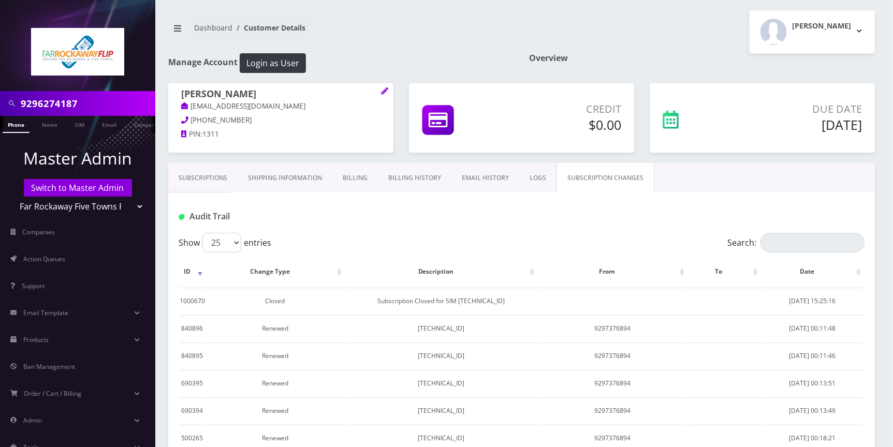
click at [212, 170] on link "Subscriptions" at bounding box center [202, 178] width 69 height 30
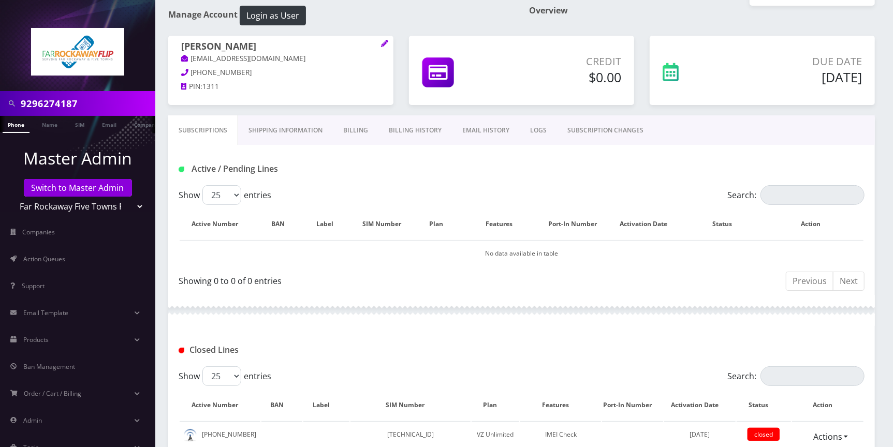
scroll to position [255, 0]
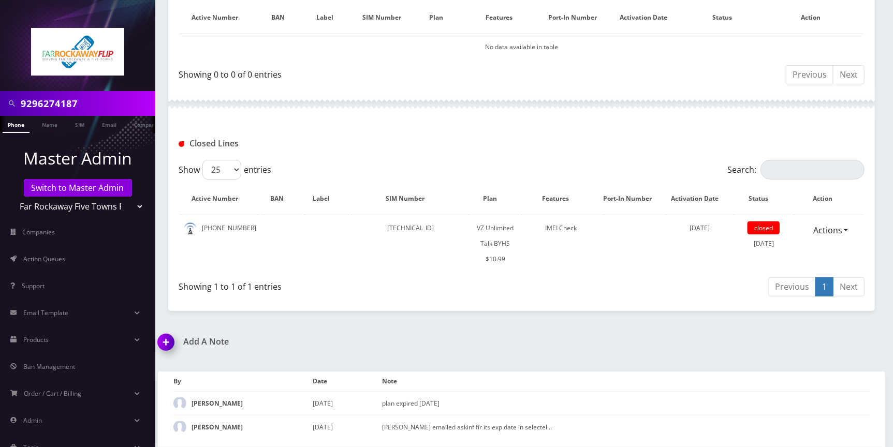
drag, startPoint x: 162, startPoint y: 339, endPoint x: 189, endPoint y: 354, distance: 31.3
click at [162, 339] on img at bounding box center [168, 346] width 31 height 31
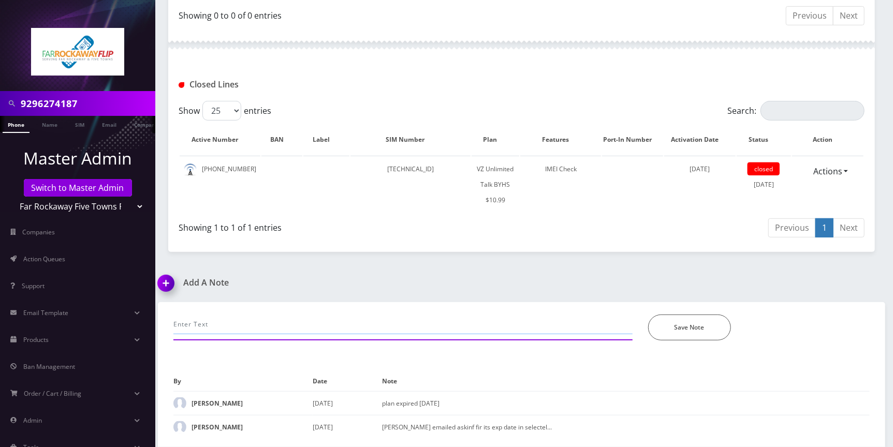
click at [238, 325] on input "text" at bounding box center [402, 325] width 459 height 20
paste input "line has no option for reconnection anymore."
click at [247, 325] on input "call-as per selectel " line has no option for reconnection anymore."" at bounding box center [402, 325] width 459 height 20
click at [415, 322] on input "call-as per selectel "line has no option for reconnection anymore."" at bounding box center [402, 325] width 459 height 20
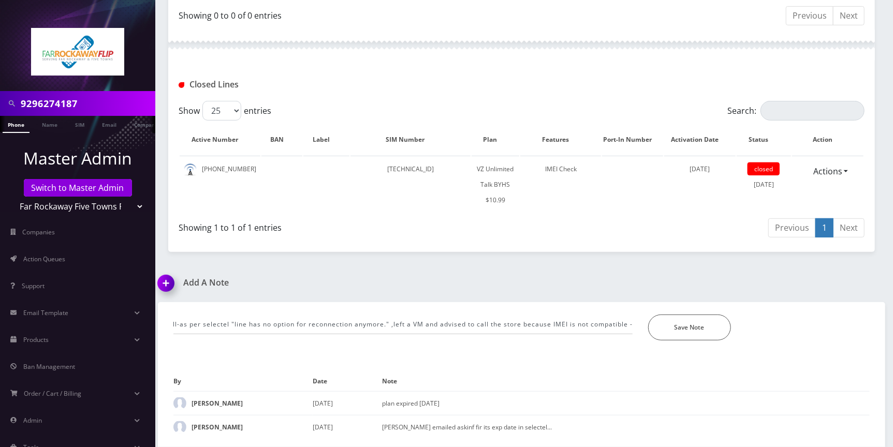
scroll to position [0, 0]
click at [634, 327] on div "call-as per selectel "line has no option for reconnection anymore." ,left a VM …" at bounding box center [403, 328] width 475 height 26
click at [624, 323] on input "call-as per selectel "line has no option for reconnection anymore." ,left a VM …" at bounding box center [402, 325] width 459 height 20
paste input "359018840548472"
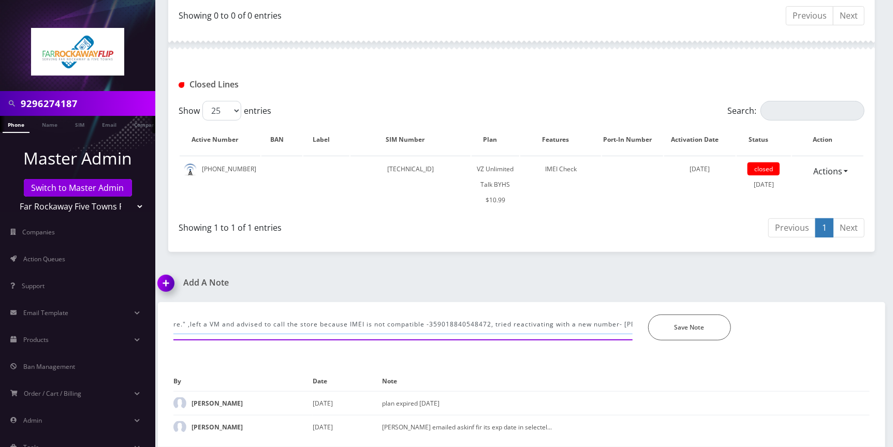
scroll to position [0, 215]
click at [682, 332] on button "Save Note" at bounding box center [689, 328] width 83 height 26
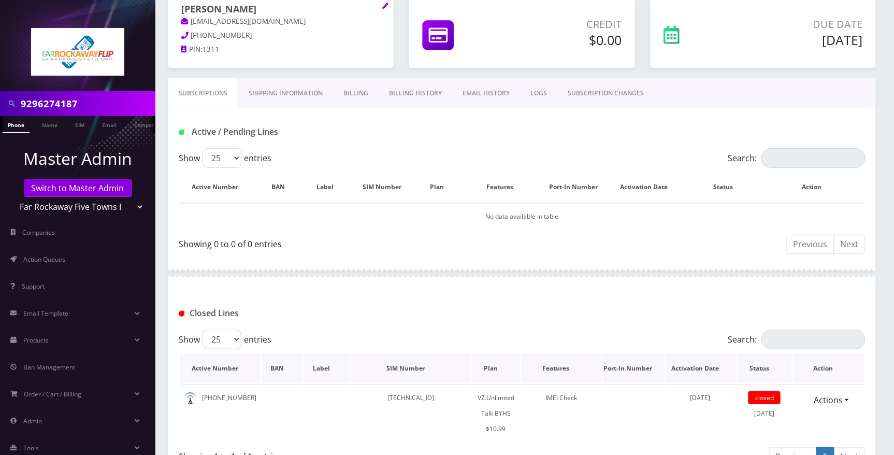
scroll to position [284, 0]
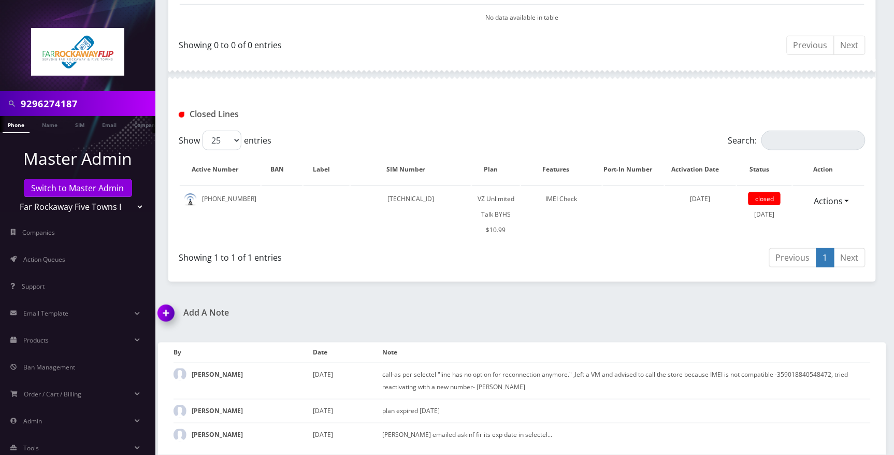
drag, startPoint x: 166, startPoint y: 315, endPoint x: 182, endPoint y: 323, distance: 17.8
click at [166, 316] on img at bounding box center [168, 316] width 31 height 31
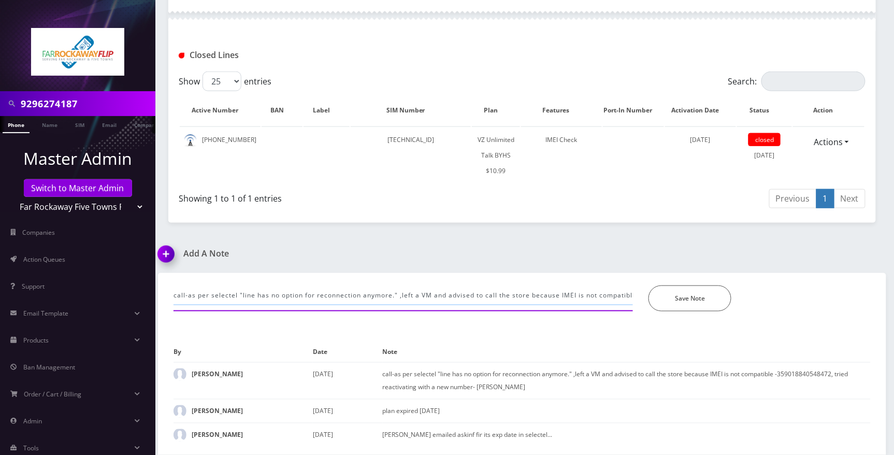
click at [526, 287] on input "call-as per selectel "line has no option for reconnection anymore." ,left a VM …" at bounding box center [402, 295] width 459 height 20
drag, startPoint x: 398, startPoint y: 291, endPoint x: 361, endPoint y: 292, distance: 37.3
click at [361, 292] on input "call-informed customer but she answered another call, got" at bounding box center [402, 295] width 459 height 20
type input "call-informed customer but she answered another call, -jas"
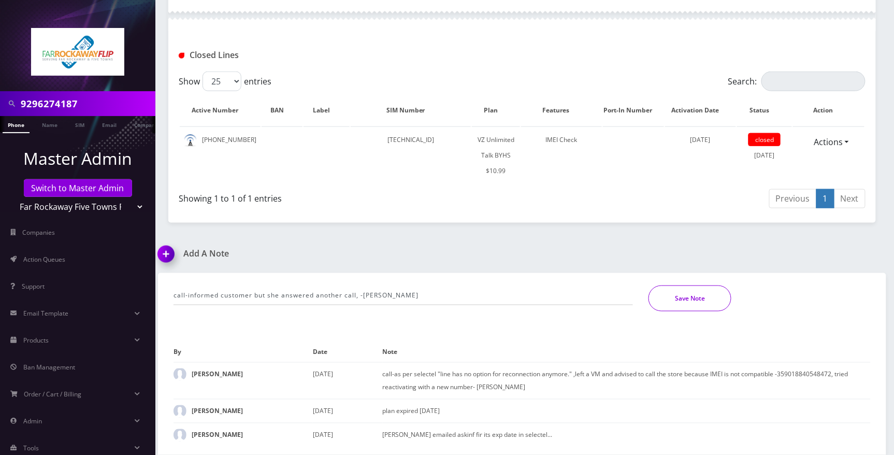
click at [695, 297] on button "Save Note" at bounding box center [689, 298] width 83 height 26
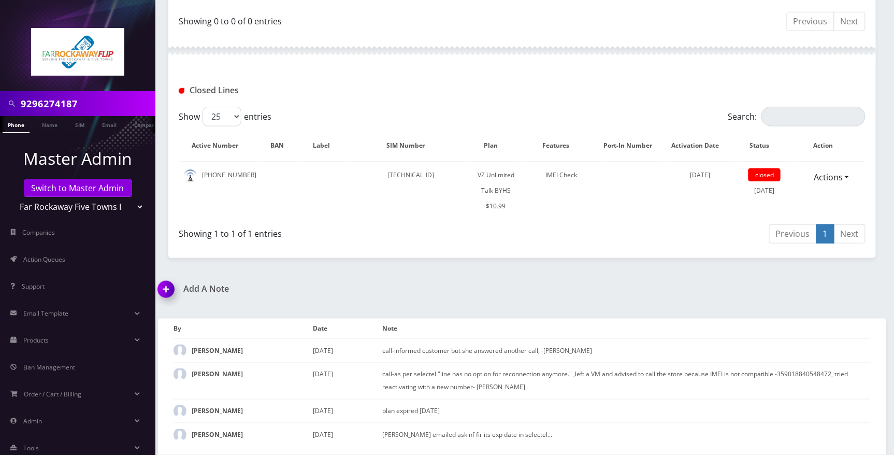
scroll to position [0, 0]
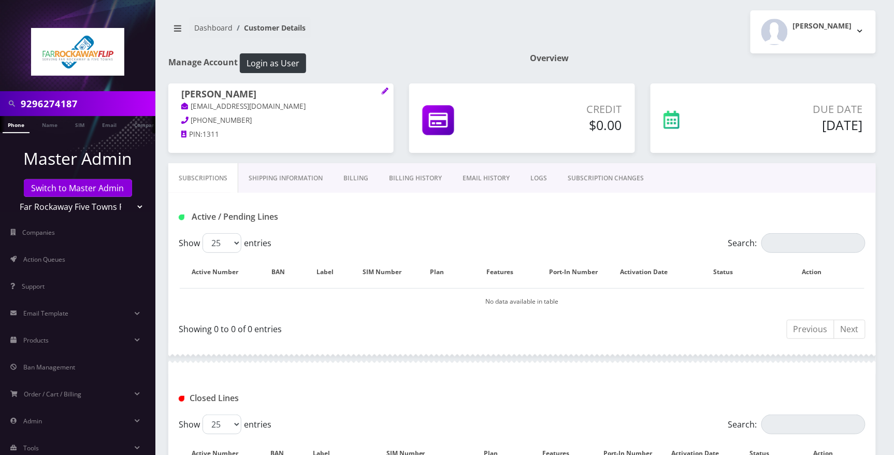
drag, startPoint x: 80, startPoint y: 100, endPoint x: -12, endPoint y: 101, distance: 91.6
click at [0, 101] on html "9296274187 Phone Name SIM Email Company Customer Master Admin Switch to Master …" at bounding box center [447, 381] width 894 height 762
type input "[PERSON_NAME]"
click at [43, 123] on link "Name" at bounding box center [50, 124] width 26 height 17
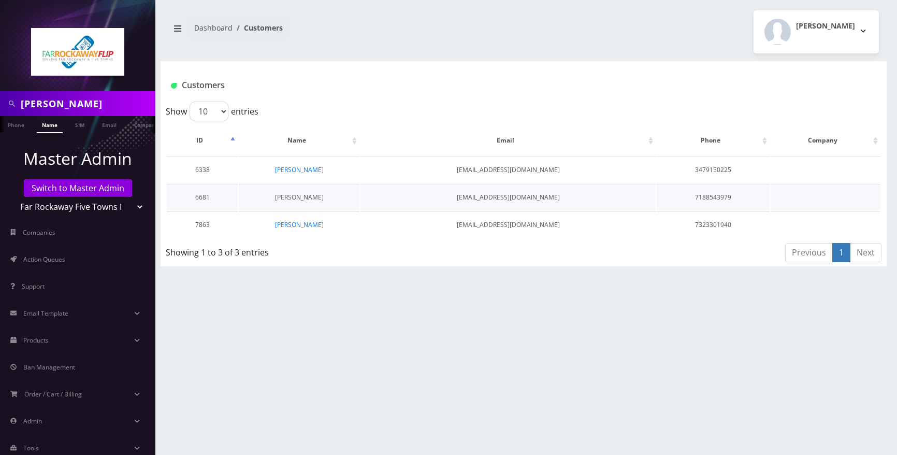
click at [309, 200] on link "[PERSON_NAME]" at bounding box center [299, 197] width 49 height 9
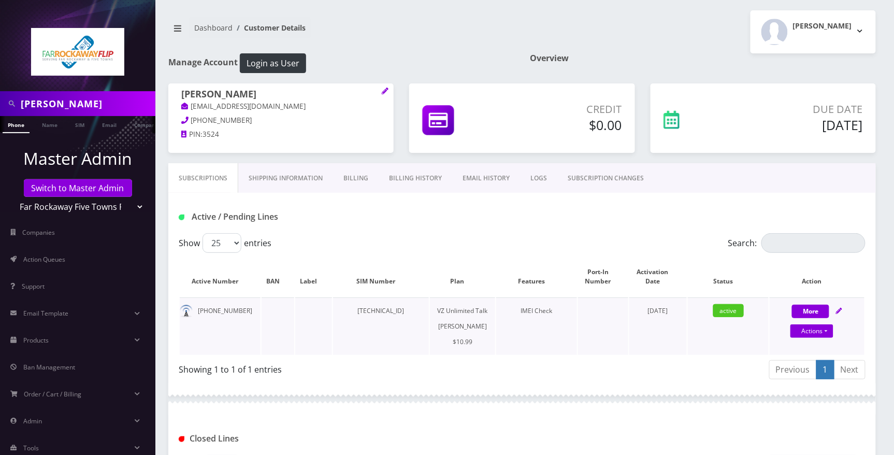
click at [234, 330] on td "[PHONE_NUMBER]" at bounding box center [220, 325] width 81 height 57
drag, startPoint x: 241, startPoint y: 312, endPoint x: 198, endPoint y: 316, distance: 43.2
click at [198, 316] on td "929-627-4187" at bounding box center [220, 325] width 81 height 57
copy td "929-627-4187"
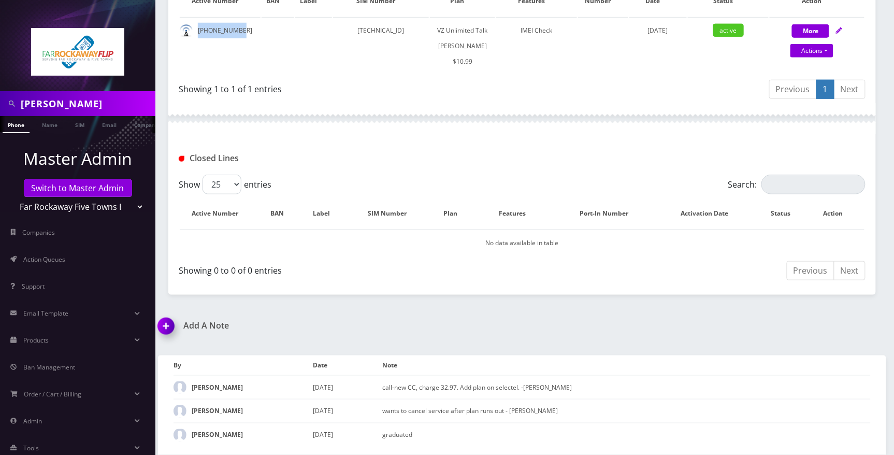
click at [174, 325] on img at bounding box center [168, 329] width 31 height 31
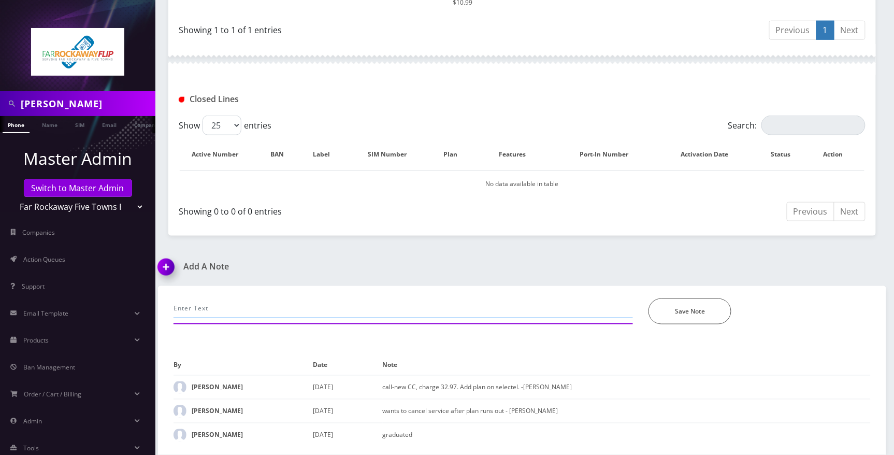
click at [259, 310] on input "text" at bounding box center [402, 308] width 459 height 20
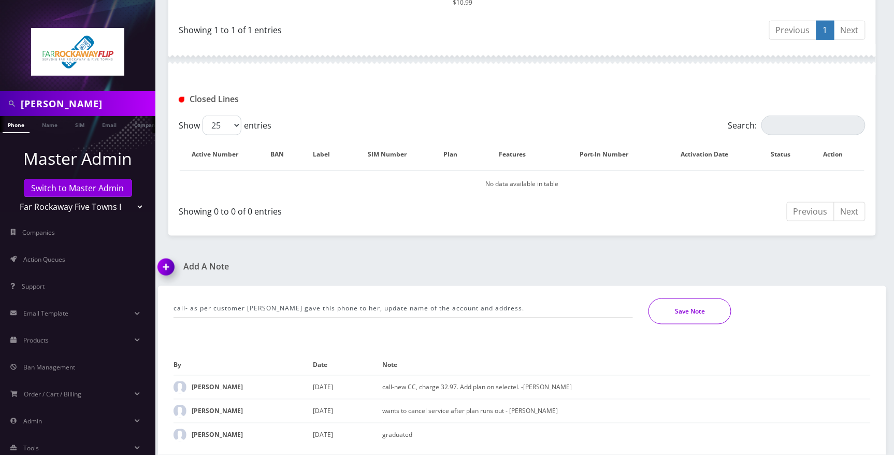
click at [694, 321] on button "Save Note" at bounding box center [689, 311] width 83 height 26
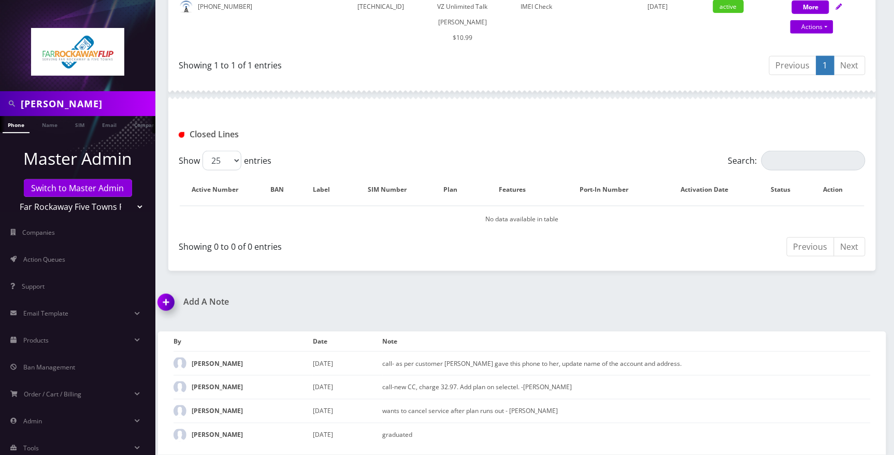
scroll to position [304, 0]
click at [166, 300] on img at bounding box center [168, 305] width 31 height 31
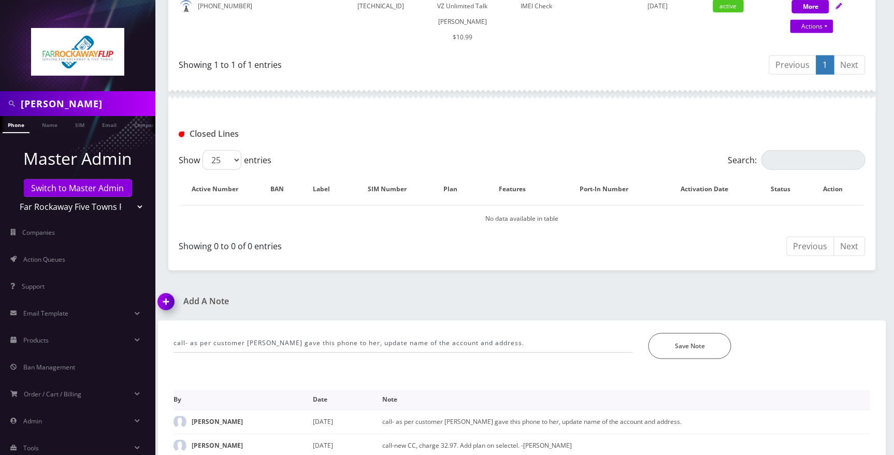
scroll to position [363, 0]
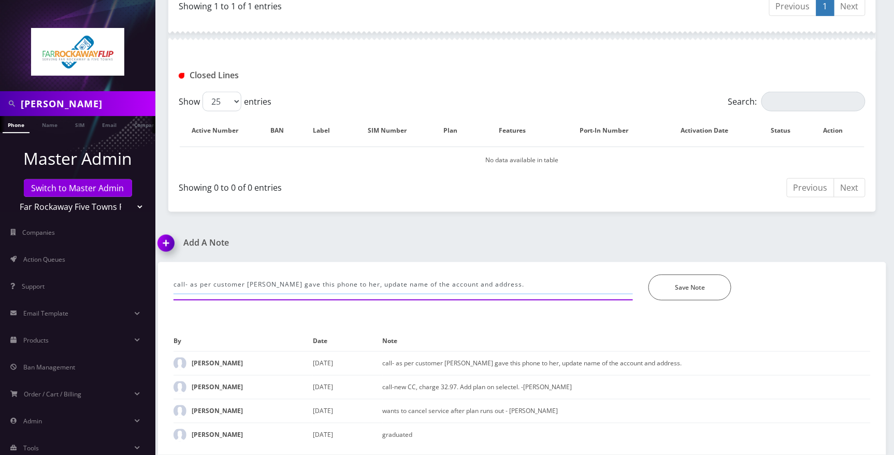
drag, startPoint x: 555, startPoint y: 277, endPoint x: 197, endPoint y: 282, distance: 358.8
click at [197, 282] on input "call- as per customer Sarah Goldfein gave this phone to her, update name of the…" at bounding box center [402, 284] width 459 height 20
type input "call- not working, SIm is working on another phone, advised to get a new phone …"
click at [684, 287] on button "Save Note" at bounding box center [689, 287] width 83 height 26
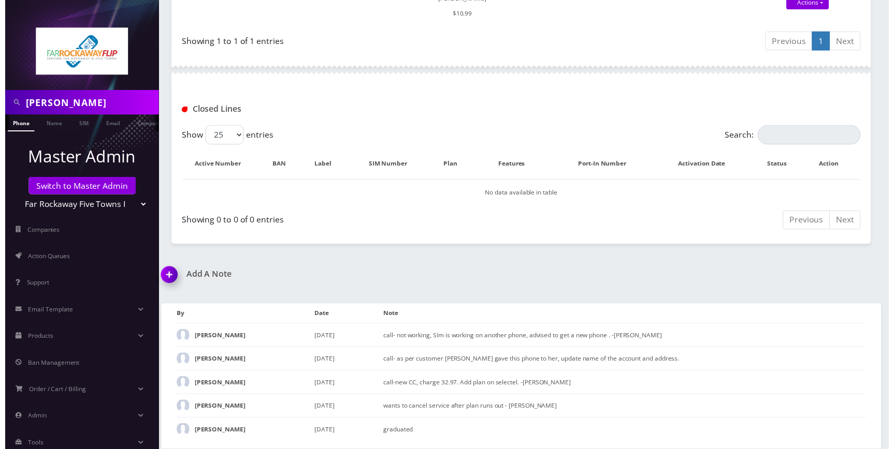
scroll to position [0, 0]
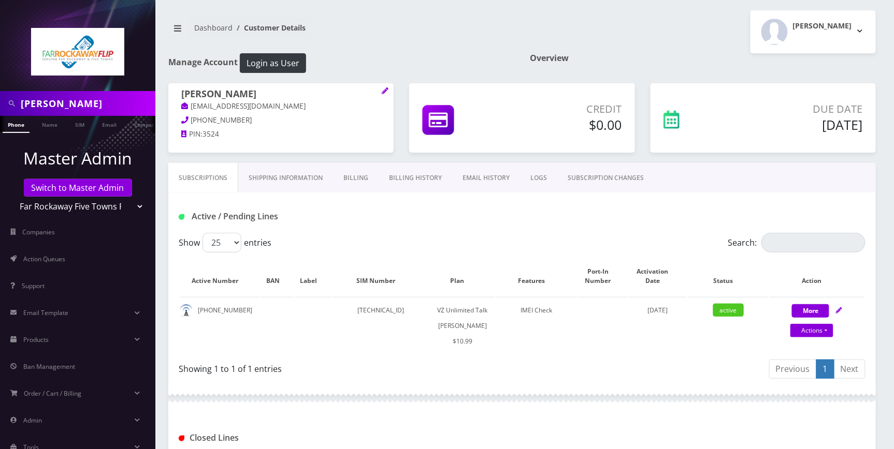
click at [81, 93] on div "levine" at bounding box center [77, 103] width 155 height 25
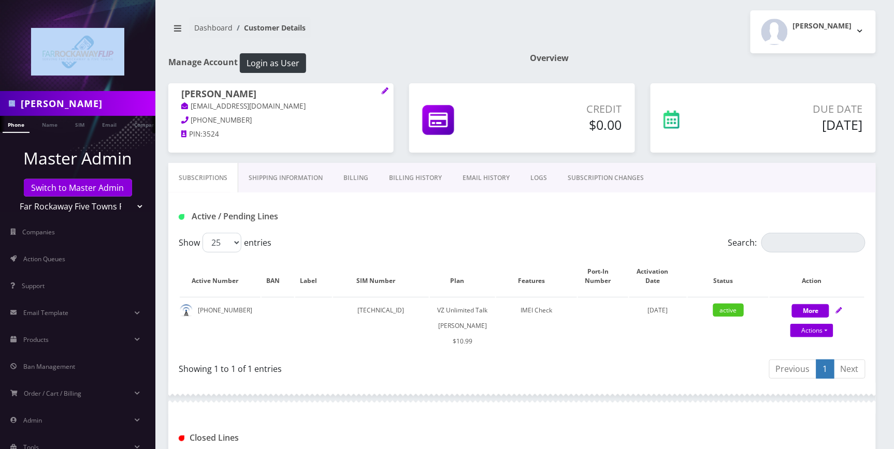
click at [81, 93] on div "levine" at bounding box center [77, 103] width 155 height 25
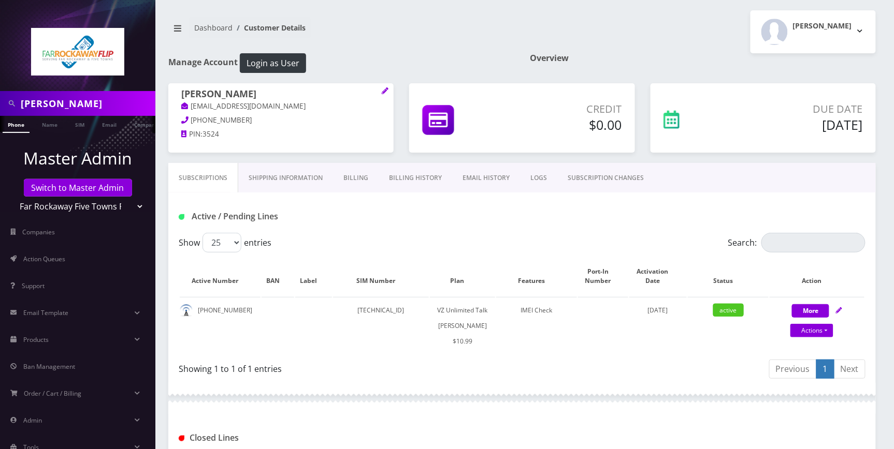
click at [70, 107] on input "levine" at bounding box center [87, 104] width 132 height 20
paste input "8483891851"
type input "8483891851"
click at [24, 125] on link "Phone" at bounding box center [16, 124] width 27 height 17
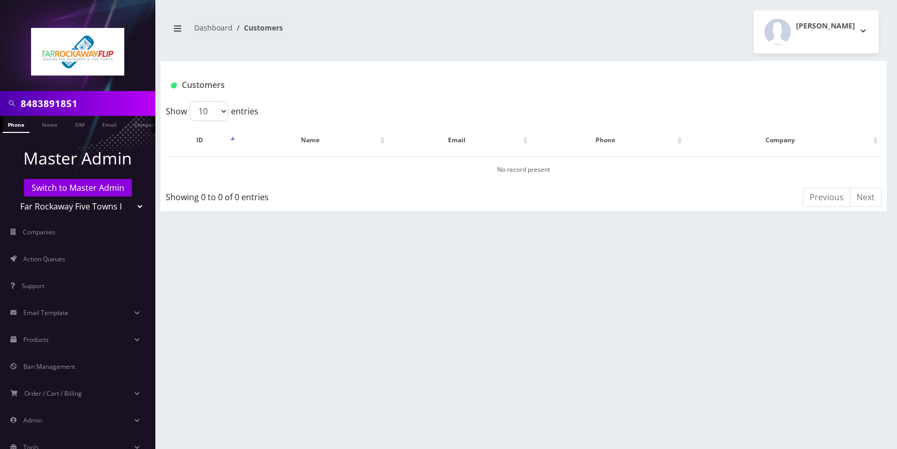
click at [129, 211] on select "Teltik Production My Link Mobile VennMobile Unlimited Advanced LTE [PERSON_NAME…" at bounding box center [78, 207] width 132 height 20
select select "1"
click at [12, 197] on select "Teltik Production My Link Mobile VennMobile Unlimited Advanced LTE [PERSON_NAME…" at bounding box center [78, 207] width 132 height 20
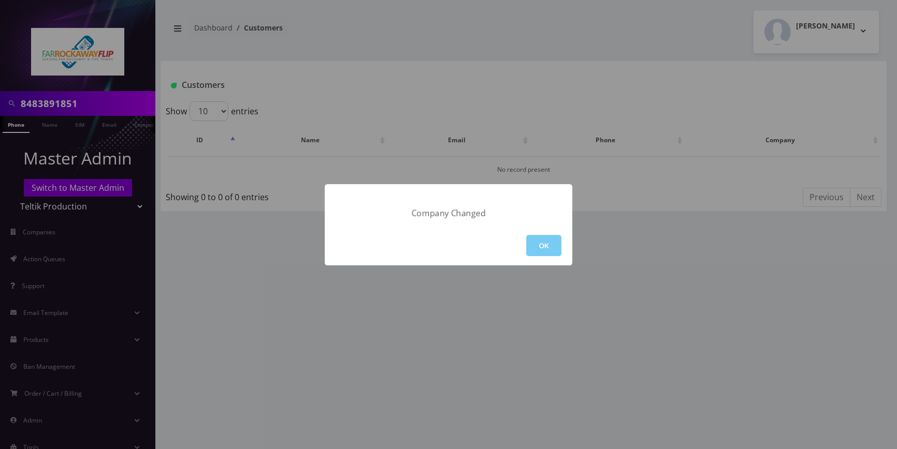
click at [535, 242] on button "OK" at bounding box center [543, 245] width 35 height 21
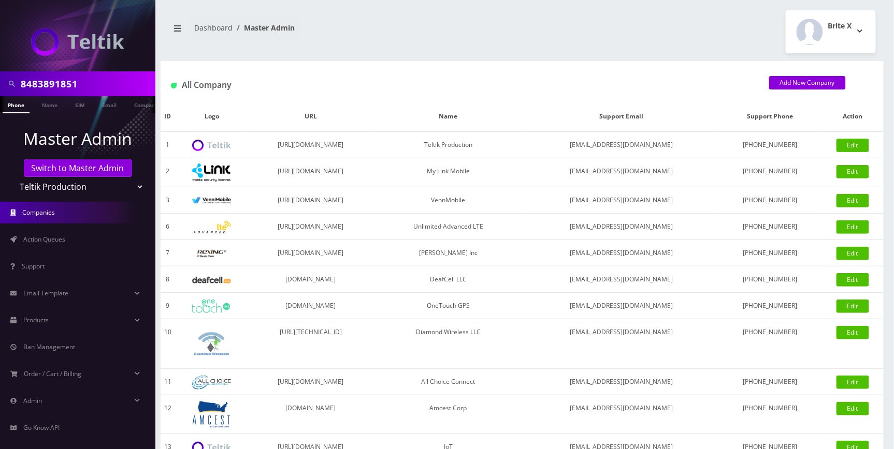
click at [22, 107] on link "Phone" at bounding box center [16, 104] width 27 height 17
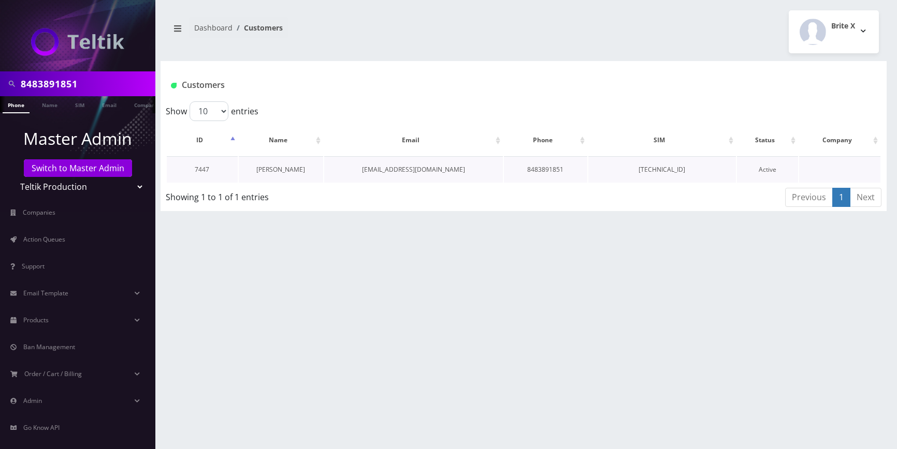
click at [278, 168] on link "[PERSON_NAME]" at bounding box center [280, 169] width 49 height 9
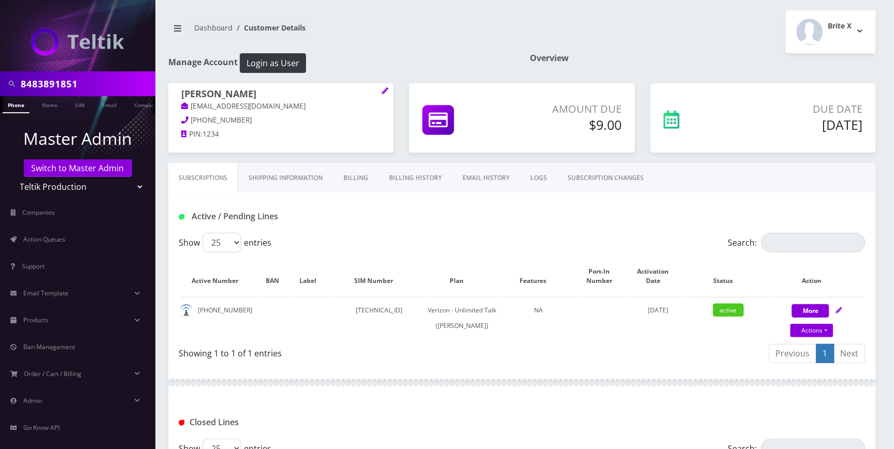
click at [398, 51] on div "Dashboard Customer Details Brite X Logout" at bounding box center [521, 31] width 723 height 43
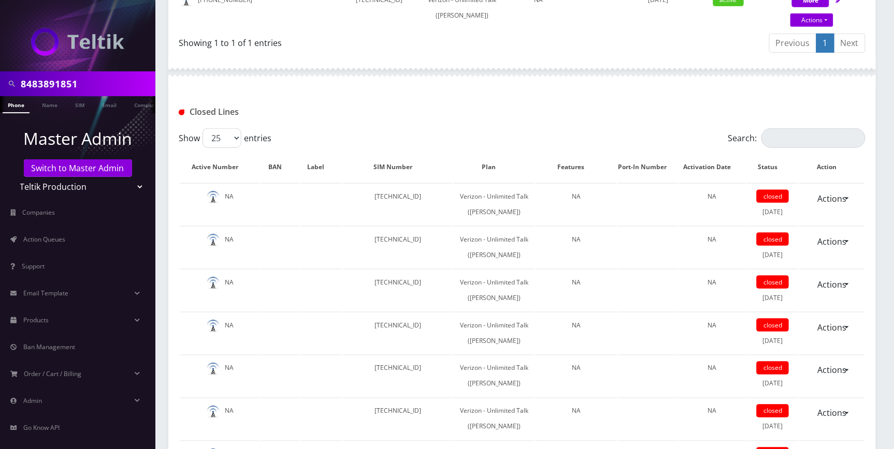
scroll to position [725, 0]
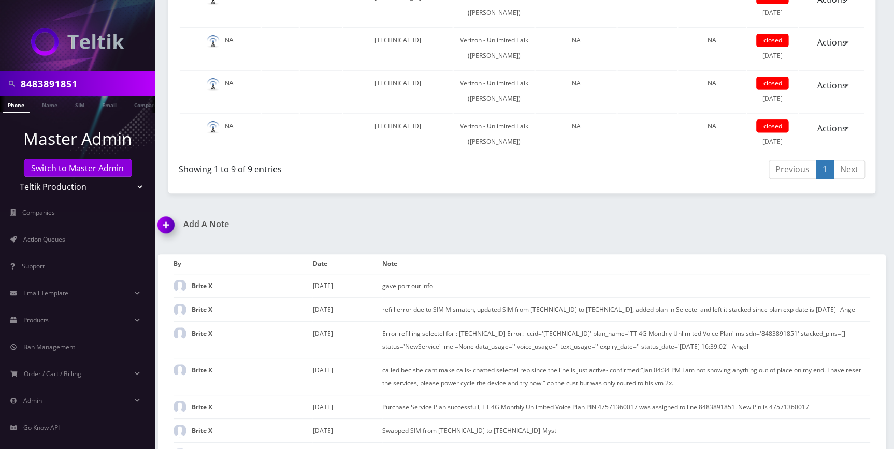
click at [174, 234] on img at bounding box center [168, 228] width 31 height 31
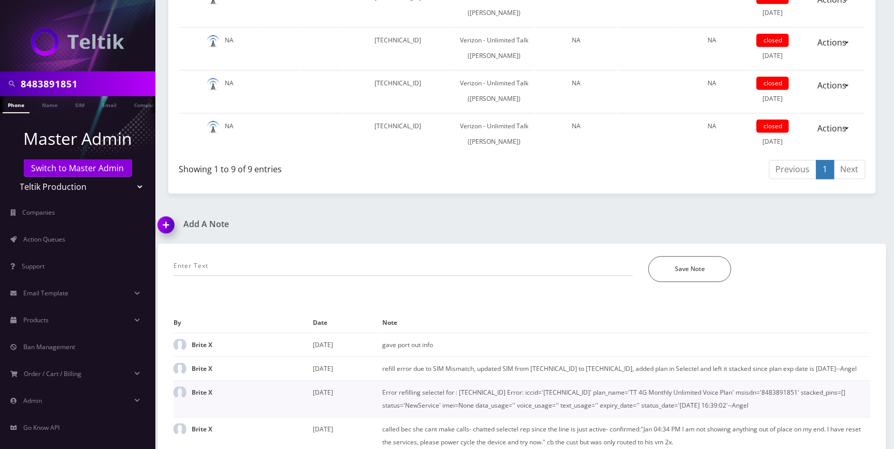
scroll to position [875, 0]
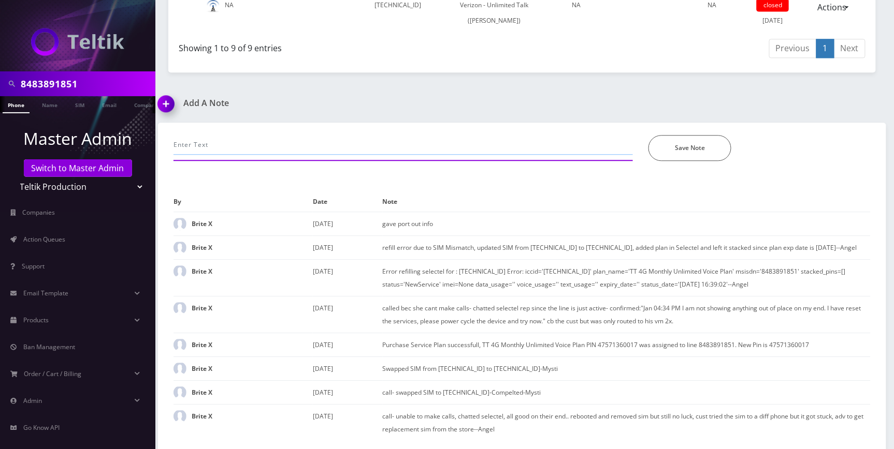
click at [296, 135] on input "text" at bounding box center [402, 145] width 459 height 20
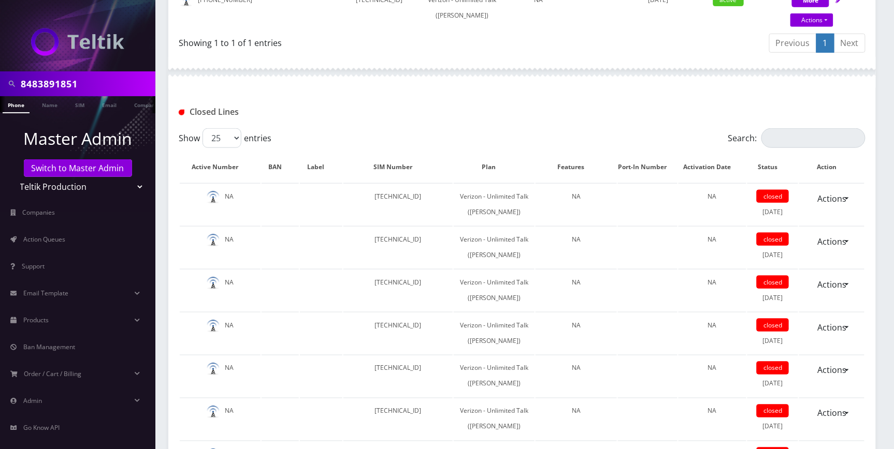
scroll to position [0, 0]
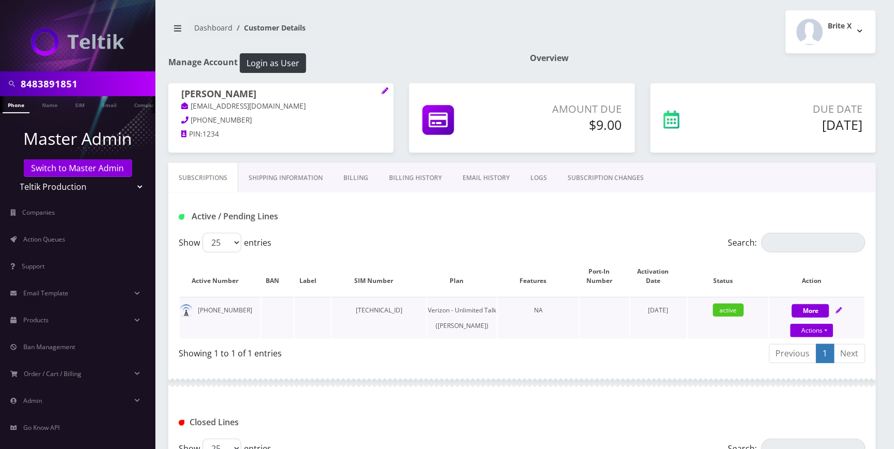
type input "call-port out completed. closing this account."
click at [843, 308] on div "More Actions Suspend Close Get Usage Swap Sim Confirm" at bounding box center [816, 318] width 95 height 31
select select "459"
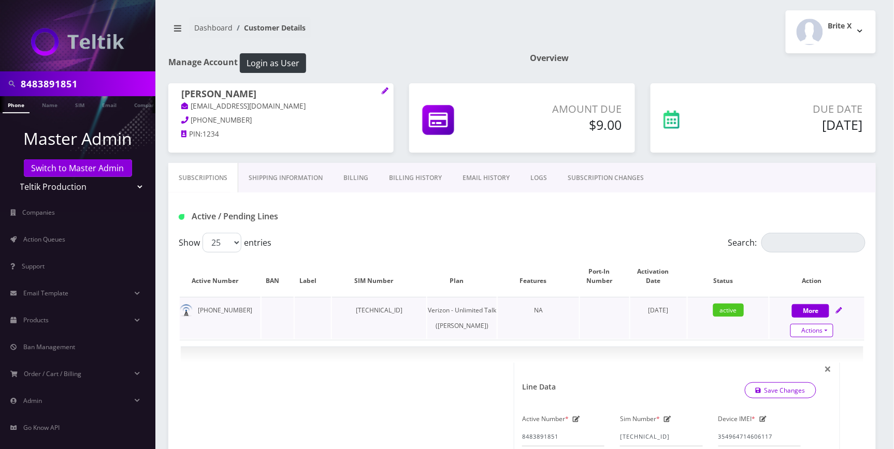
click at [825, 331] on link "Actions" at bounding box center [811, 330] width 43 height 13
select select "459"
click at [825, 351] on link "Close" at bounding box center [825, 350] width 95 height 16
type input "[DATE]"
select select "459"
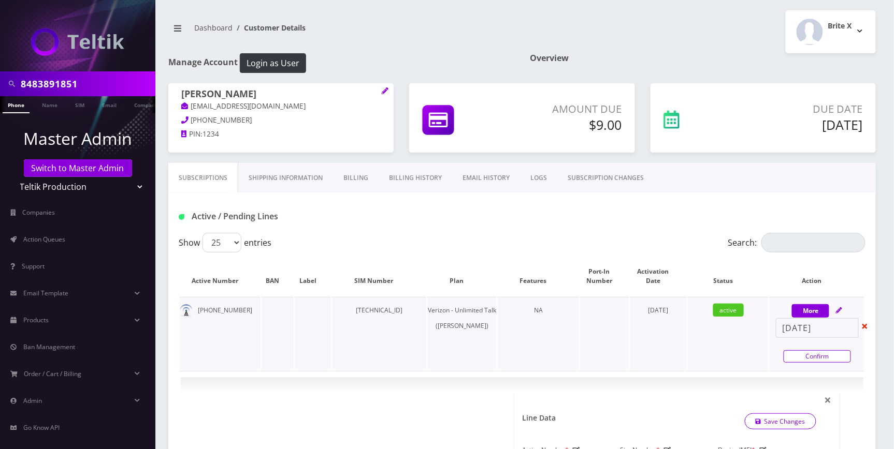
click at [800, 355] on link "Confirm" at bounding box center [816, 356] width 67 height 12
select select "459"
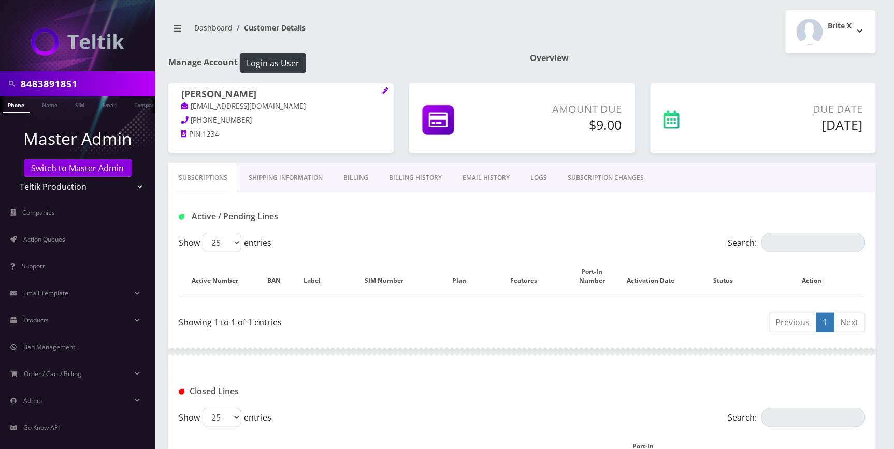
click at [361, 178] on link "Billing" at bounding box center [356, 178] width 46 height 30
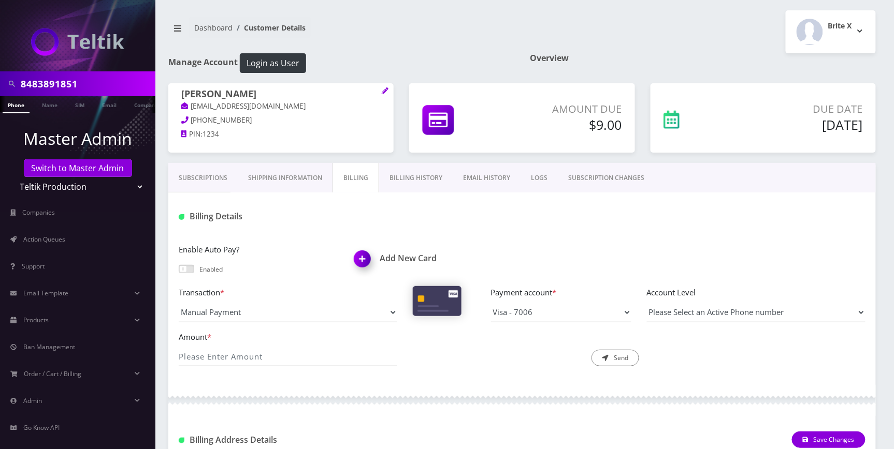
scroll to position [518, 0]
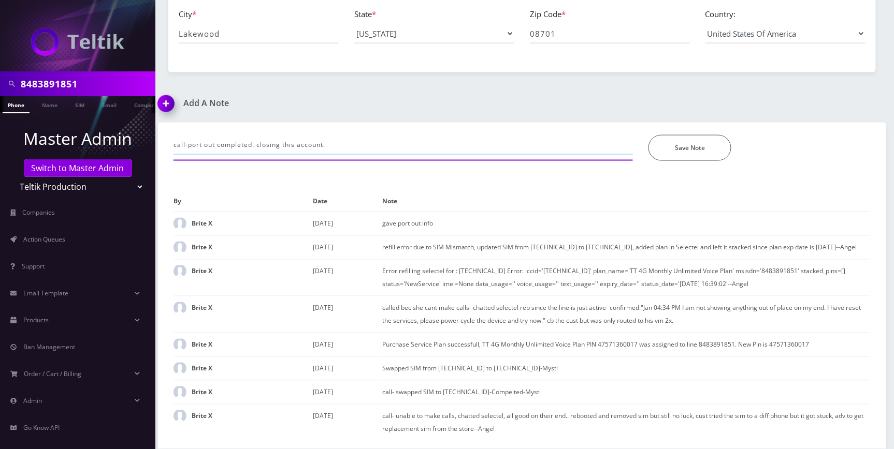
click at [338, 135] on input "call-port out completed. closing this account." at bounding box center [402, 145] width 459 height 20
type input "call-port out completed. closing this account and turn off auto pay."
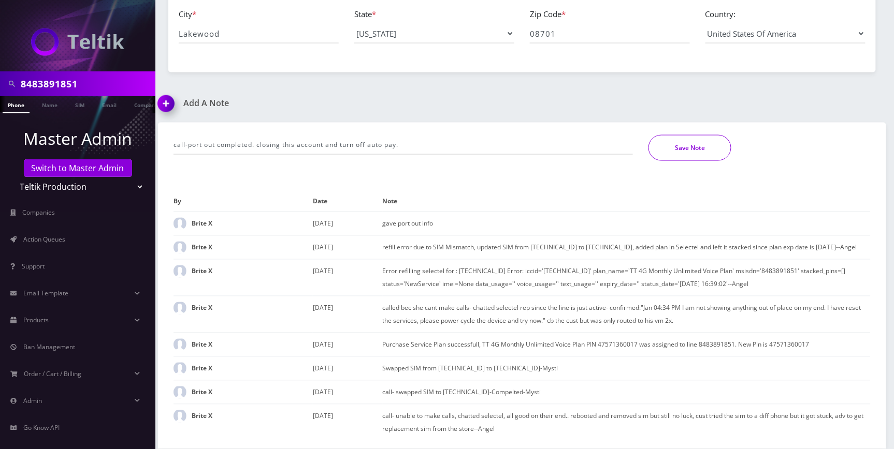
click at [700, 139] on button "Save Note" at bounding box center [689, 148] width 83 height 26
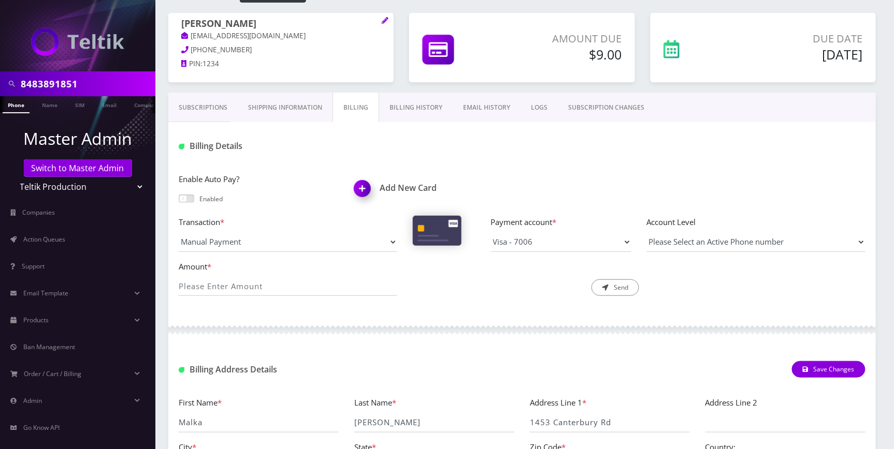
scroll to position [0, 0]
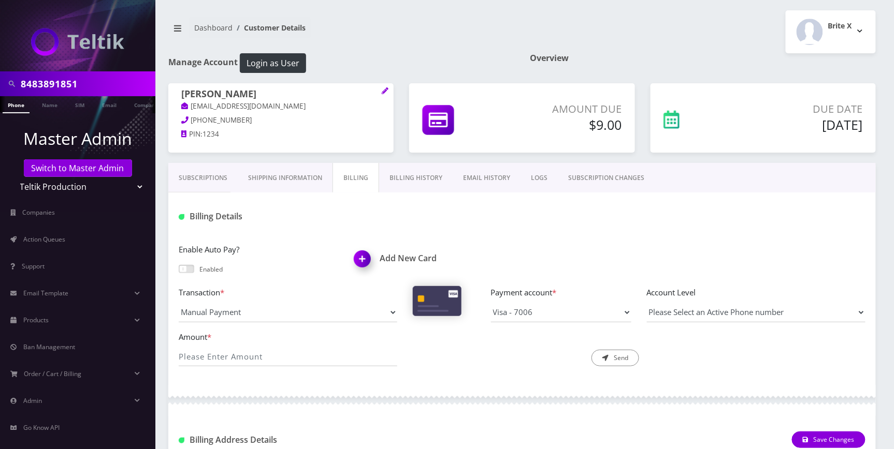
click at [90, 82] on input "8483891851" at bounding box center [87, 84] width 132 height 20
drag, startPoint x: 128, startPoint y: 188, endPoint x: 127, endPoint y: 195, distance: 6.4
click at [128, 188] on select "Teltik Production My Link Mobile VennMobile Unlimited Advanced LTE [PERSON_NAME…" at bounding box center [78, 187] width 132 height 20
select select "23"
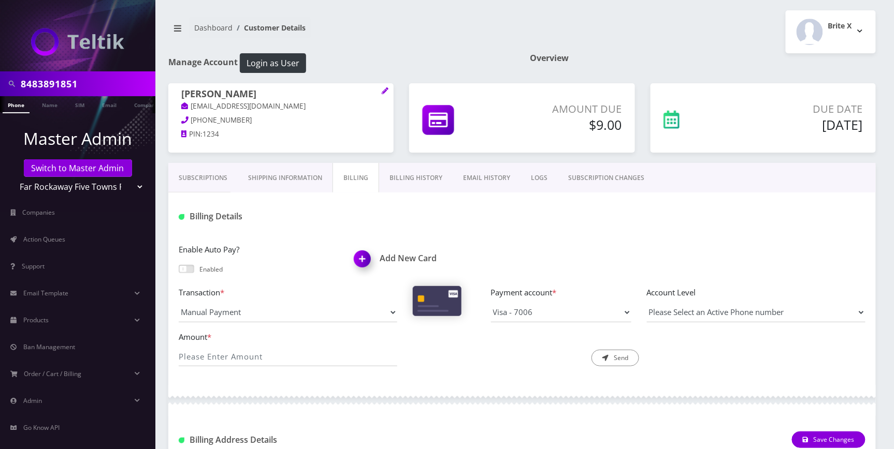
click at [12, 177] on select "Teltik Production My Link Mobile VennMobile Unlimited Advanced LTE [PERSON_NAME…" at bounding box center [78, 187] width 132 height 20
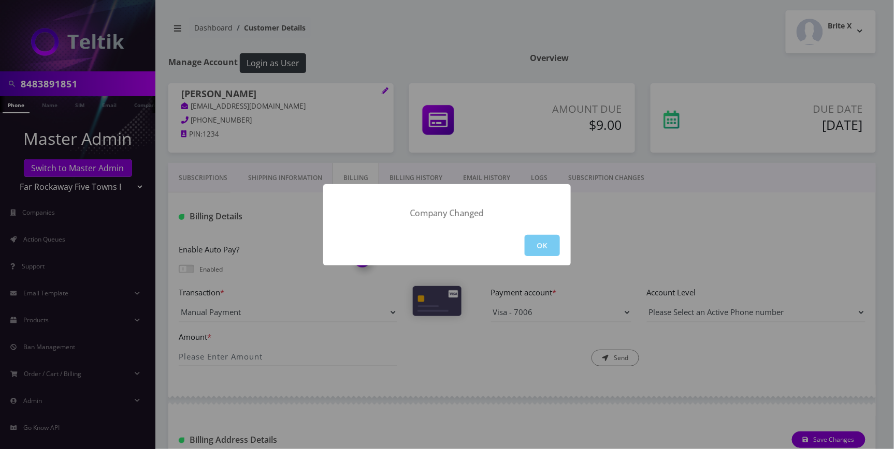
click at [549, 246] on button "OK" at bounding box center [541, 245] width 35 height 21
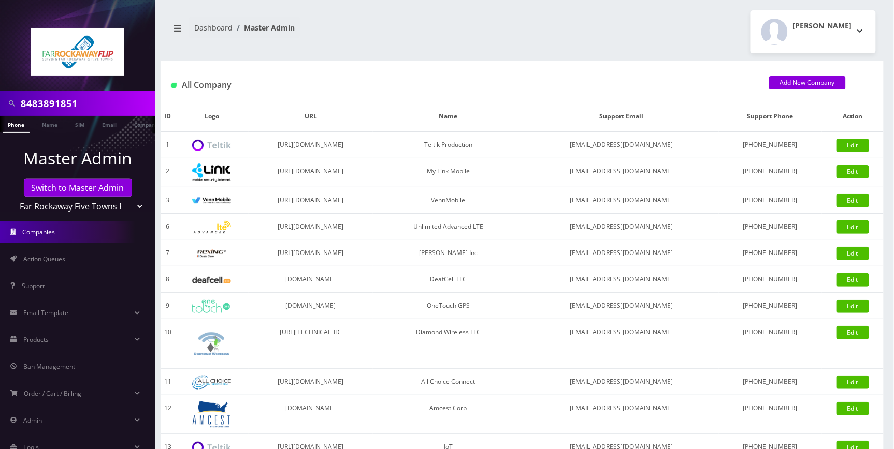
click at [63, 105] on input "8483891851" at bounding box center [87, 104] width 132 height 20
paste input "9294864683"
type input "9294864683"
click at [19, 124] on link "Phone" at bounding box center [16, 124] width 27 height 17
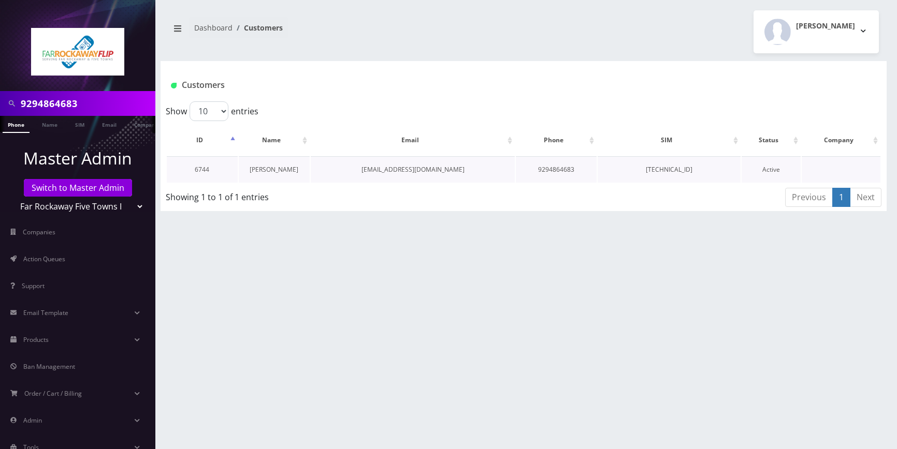
click at [278, 172] on link "[PERSON_NAME]" at bounding box center [274, 169] width 49 height 9
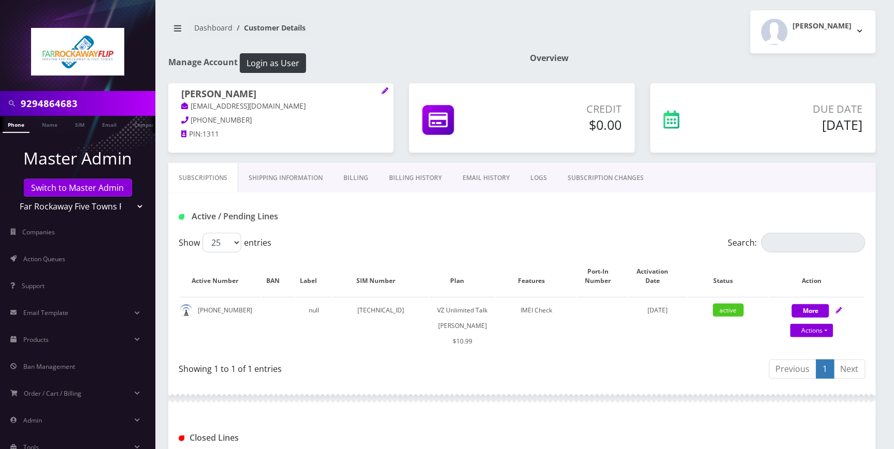
click at [681, 159] on div "Due Date [DATE]" at bounding box center [762, 123] width 241 height 80
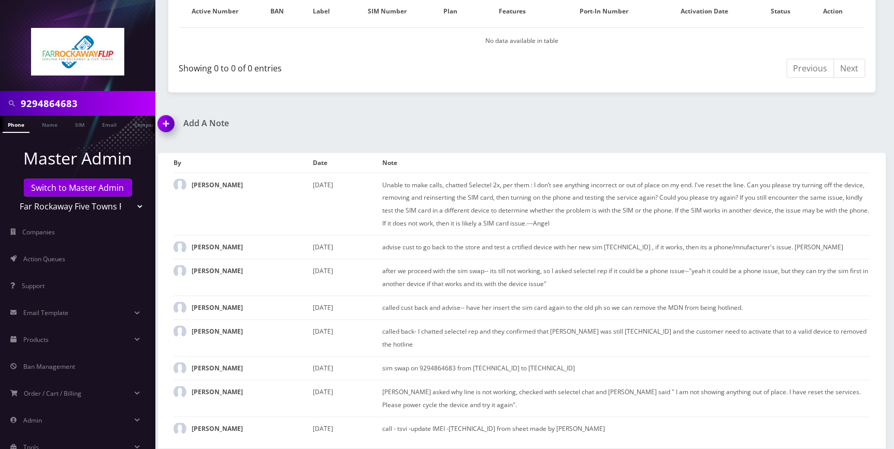
click at [174, 125] on img at bounding box center [168, 127] width 31 height 31
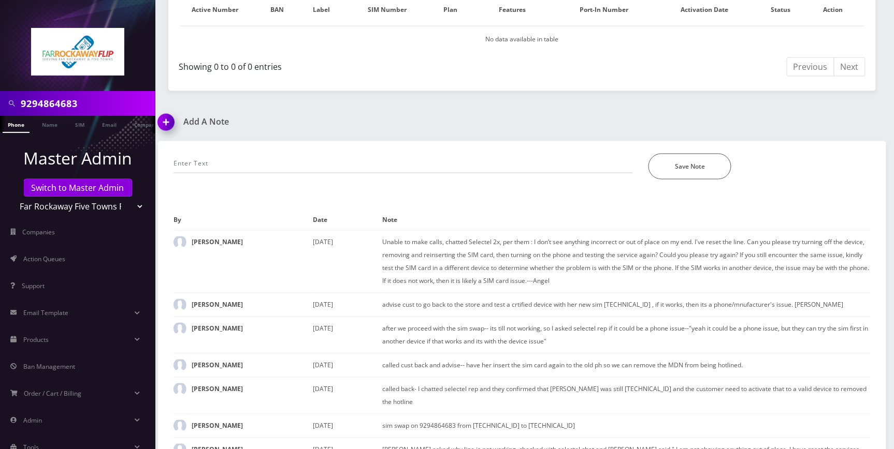
scroll to position [543, 0]
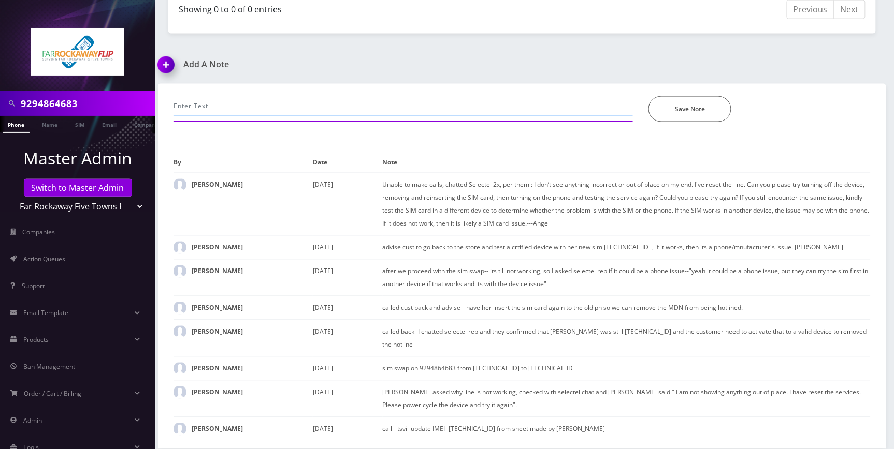
click at [311, 108] on input "text" at bounding box center [402, 106] width 459 height 20
type input "call-unable to call, line refresh. it's all good now. -[PERSON_NAME]"
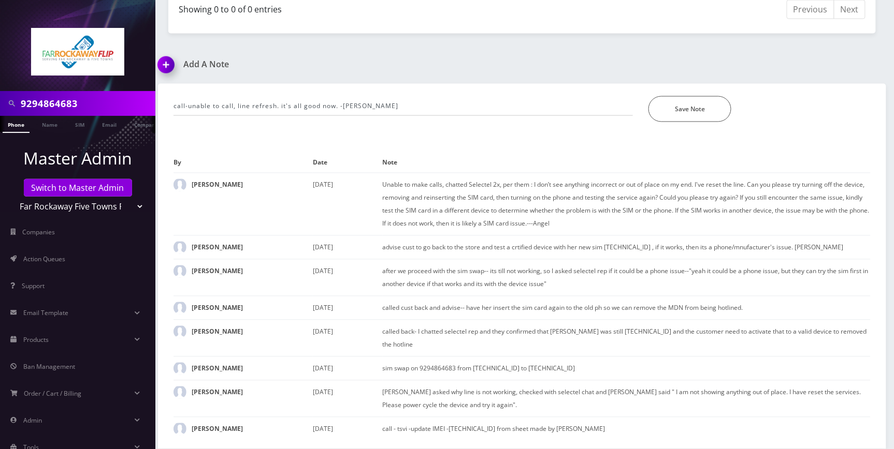
click at [734, 117] on div "Save Note" at bounding box center [759, 109] width 238 height 26
click at [716, 108] on button "Save Note" at bounding box center [689, 109] width 83 height 26
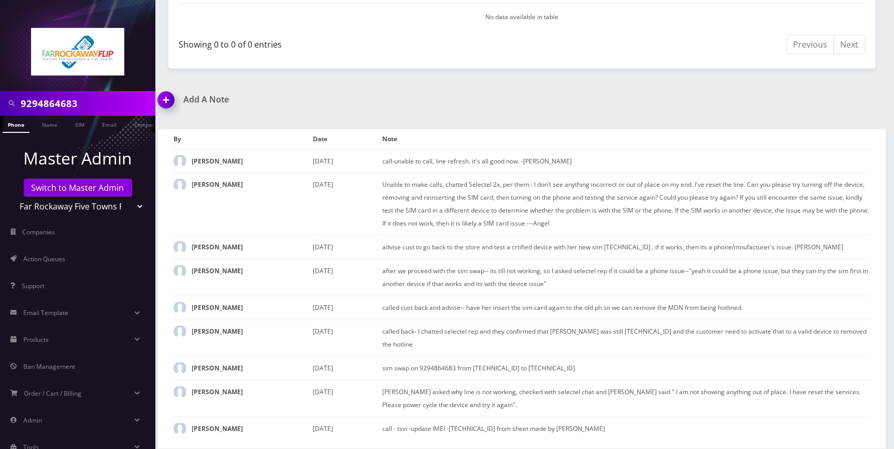
scroll to position [507, 0]
